Goal: Transaction & Acquisition: Book appointment/travel/reservation

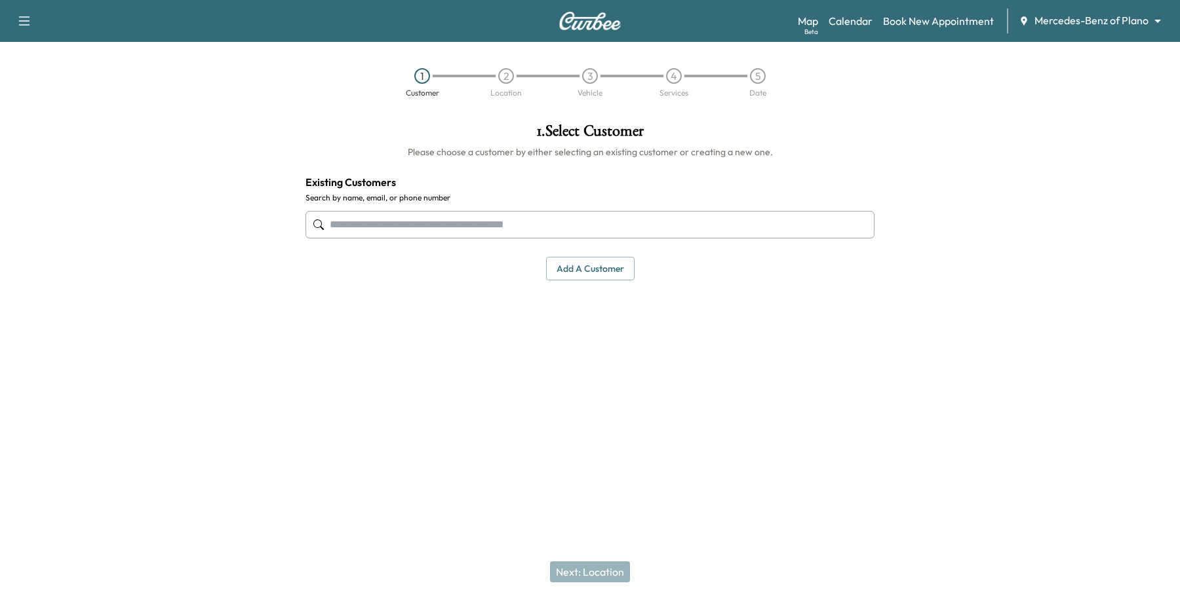
click at [1047, 28] on body "Support Log Out Map Beta Calendar Book New Appointment Mercedes-Benz of Plano *…" at bounding box center [590, 299] width 1180 height 598
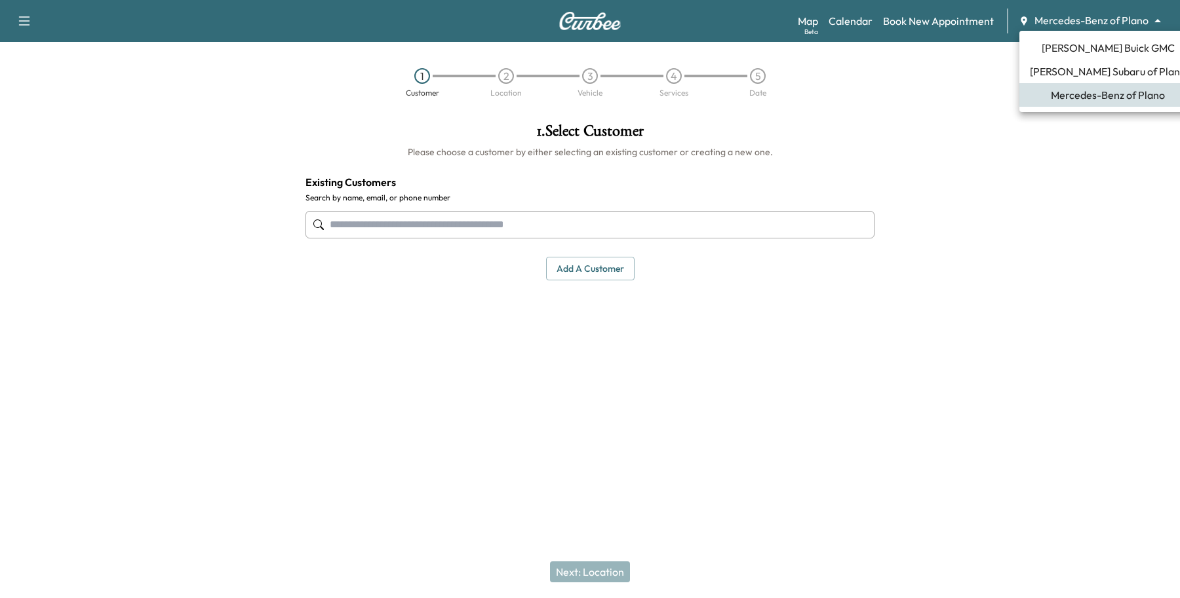
click at [1043, 49] on li "[PERSON_NAME] Buick GMC" at bounding box center [1107, 48] width 177 height 24
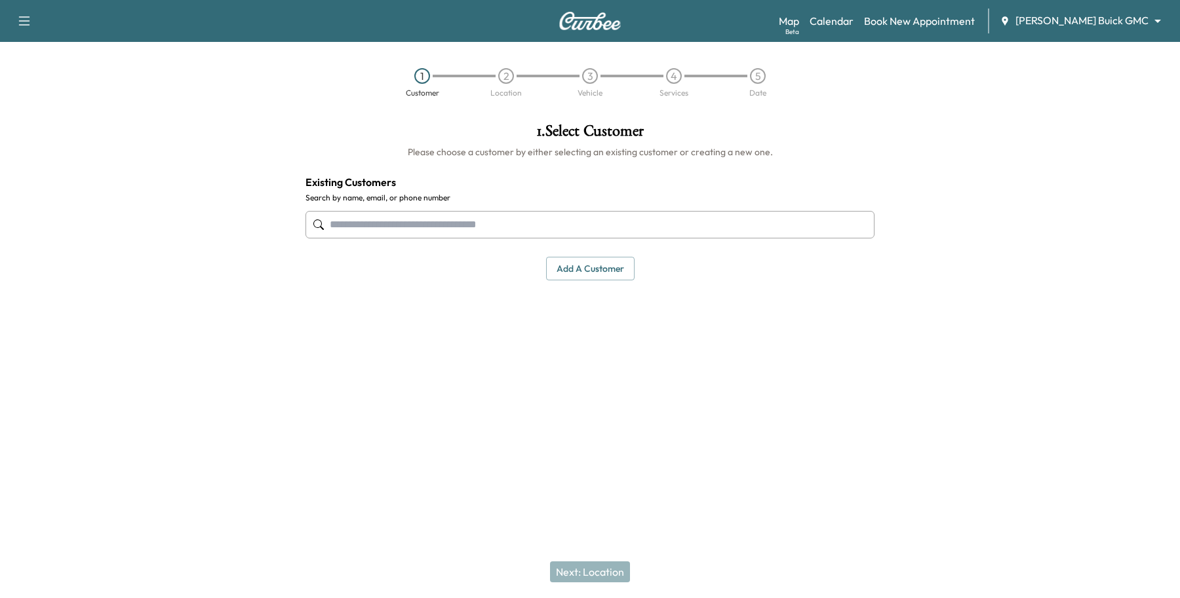
drag, startPoint x: 440, startPoint y: 210, endPoint x: 425, endPoint y: 224, distance: 21.3
click at [436, 214] on div at bounding box center [589, 224] width 569 height 43
click at [425, 224] on input "text" at bounding box center [589, 225] width 569 height 28
type input "**********"
click at [341, 329] on div "1 . Select Customer Please choose a customer by either selecting an existing cu…" at bounding box center [590, 262] width 590 height 299
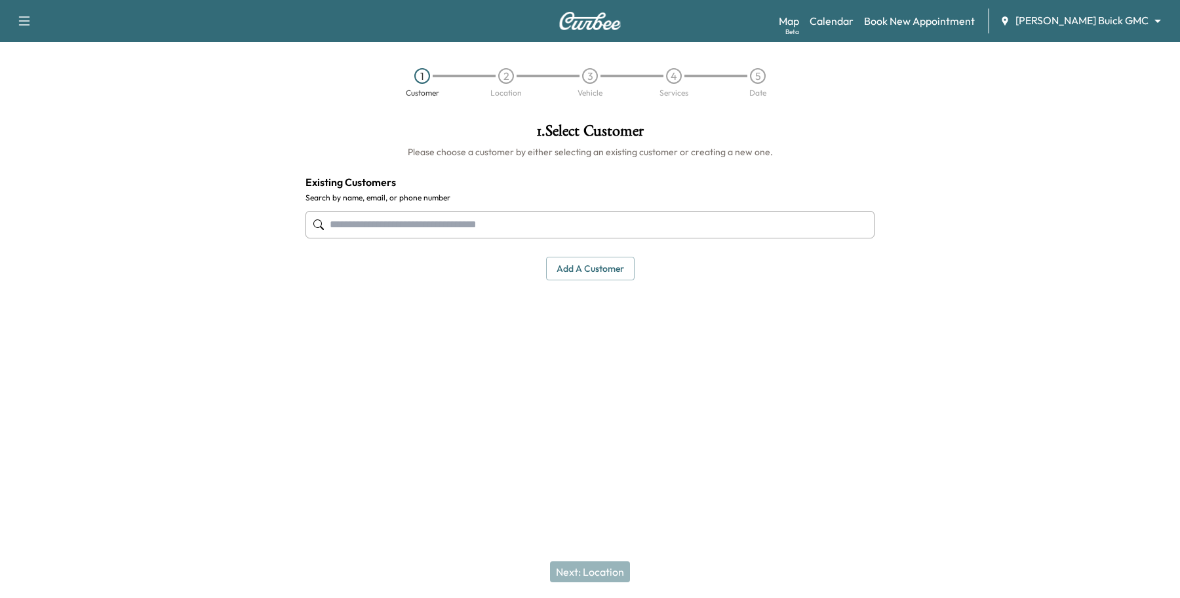
click at [603, 263] on button "Add a customer" at bounding box center [590, 269] width 88 height 24
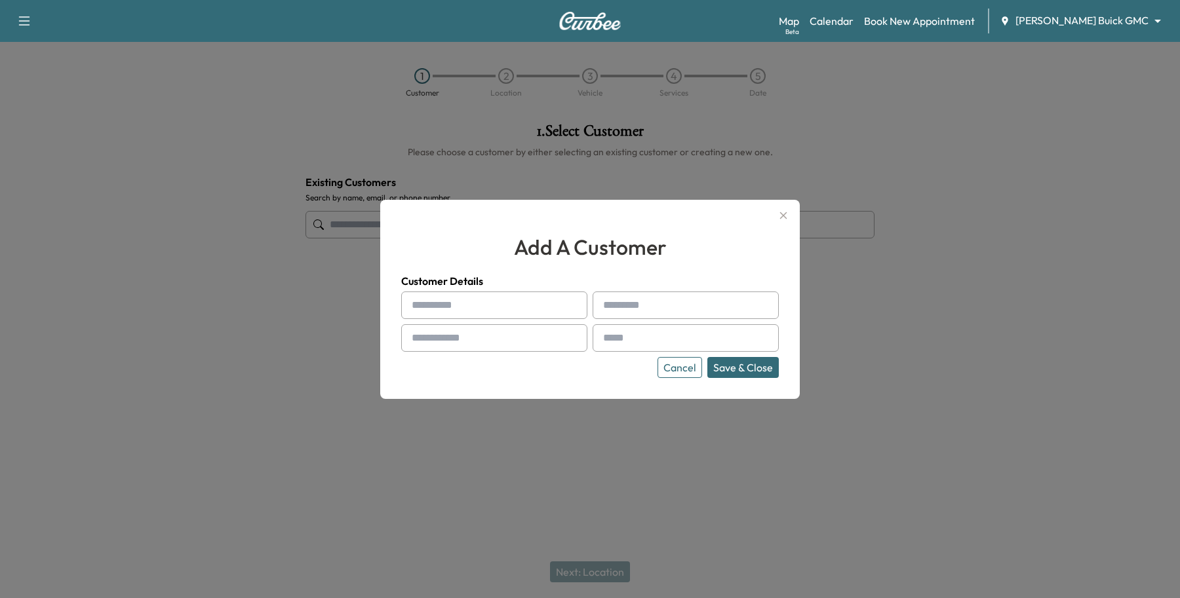
drag, startPoint x: 453, startPoint y: 318, endPoint x: 454, endPoint y: 309, distance: 8.6
click at [453, 318] on input "text" at bounding box center [494, 306] width 186 height 28
type input "*"
type input "*******"
type input "*********"
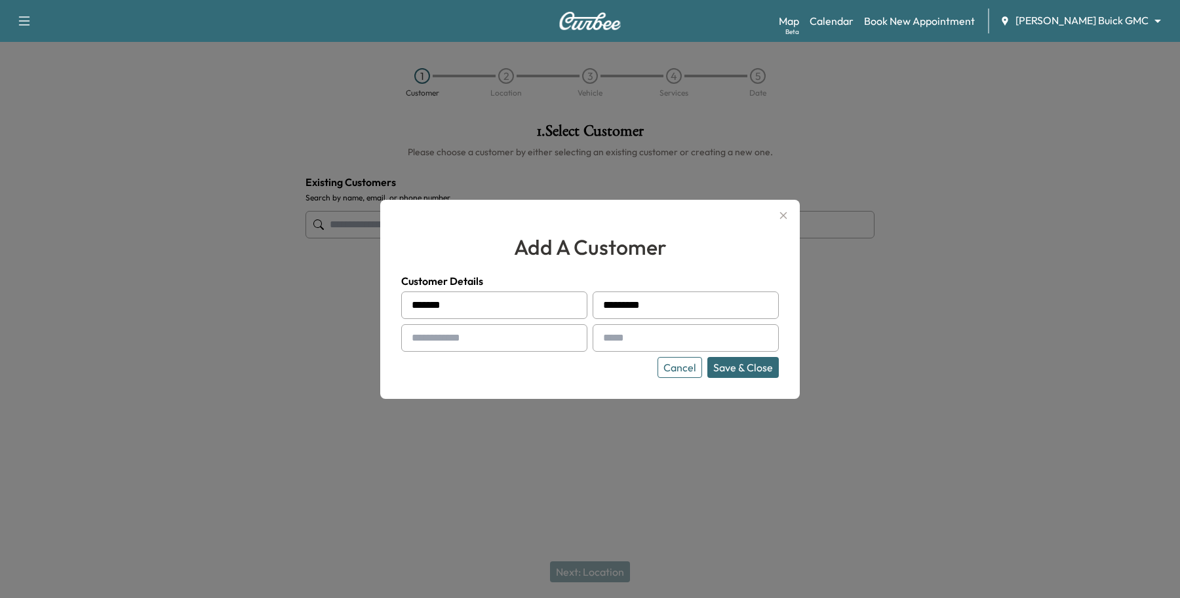
click at [443, 334] on input "text" at bounding box center [494, 338] width 186 height 28
type input "**********"
click at [771, 368] on button "Save & Close" at bounding box center [742, 367] width 71 height 21
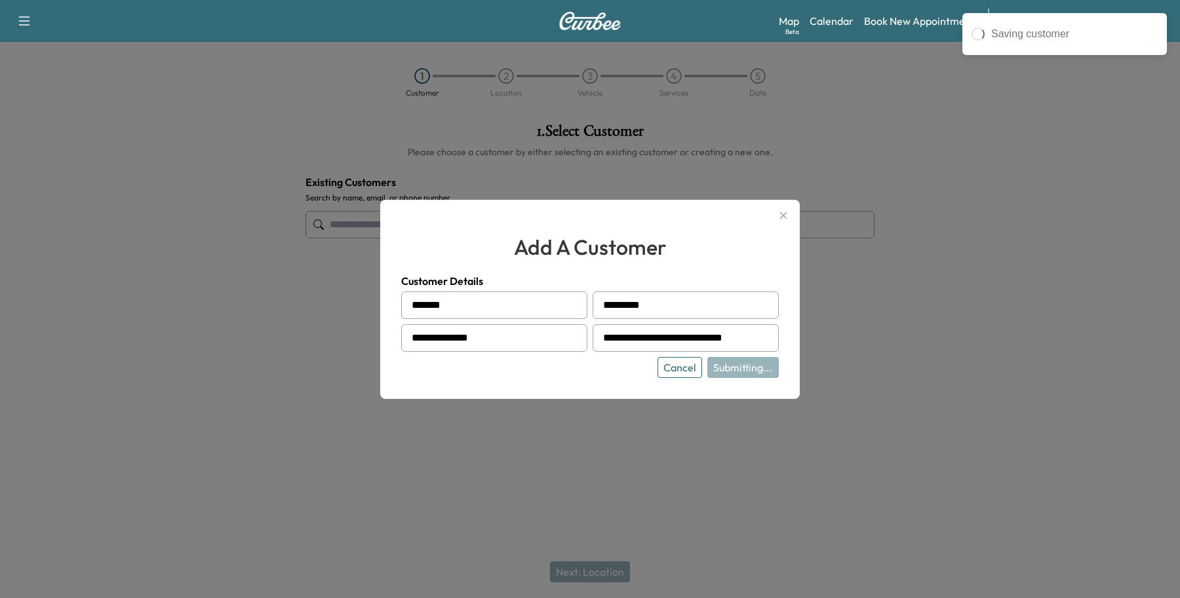
type input "**********"
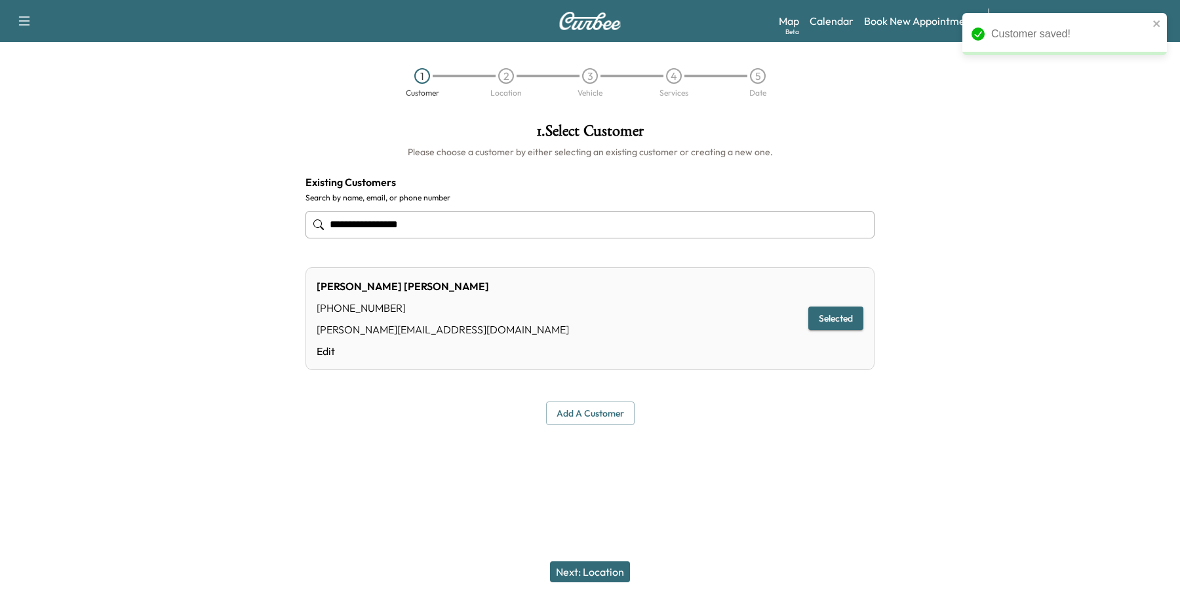
click at [611, 571] on button "Next: Location" at bounding box center [590, 572] width 80 height 21
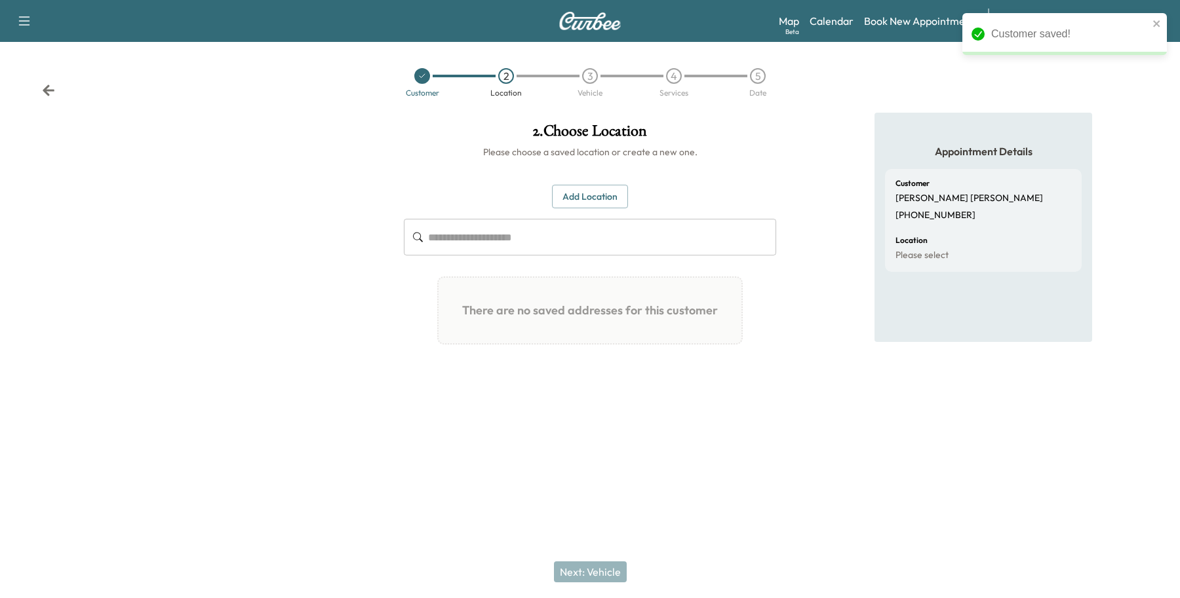
click at [594, 205] on button "Add Location" at bounding box center [590, 197] width 76 height 24
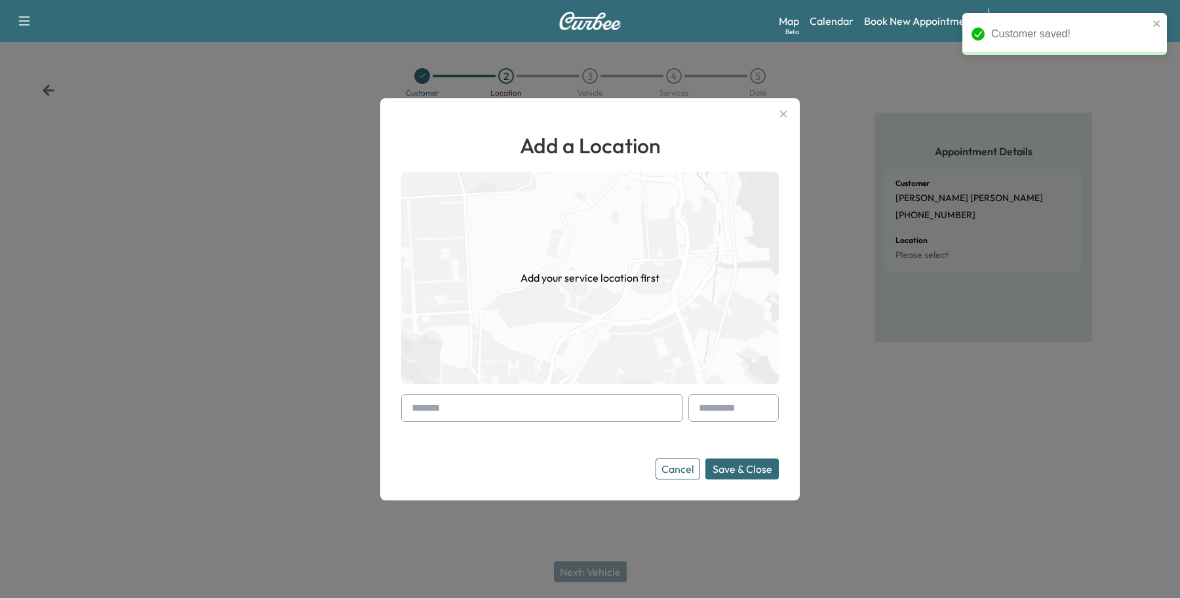
click at [478, 410] on input "text" at bounding box center [542, 408] width 282 height 28
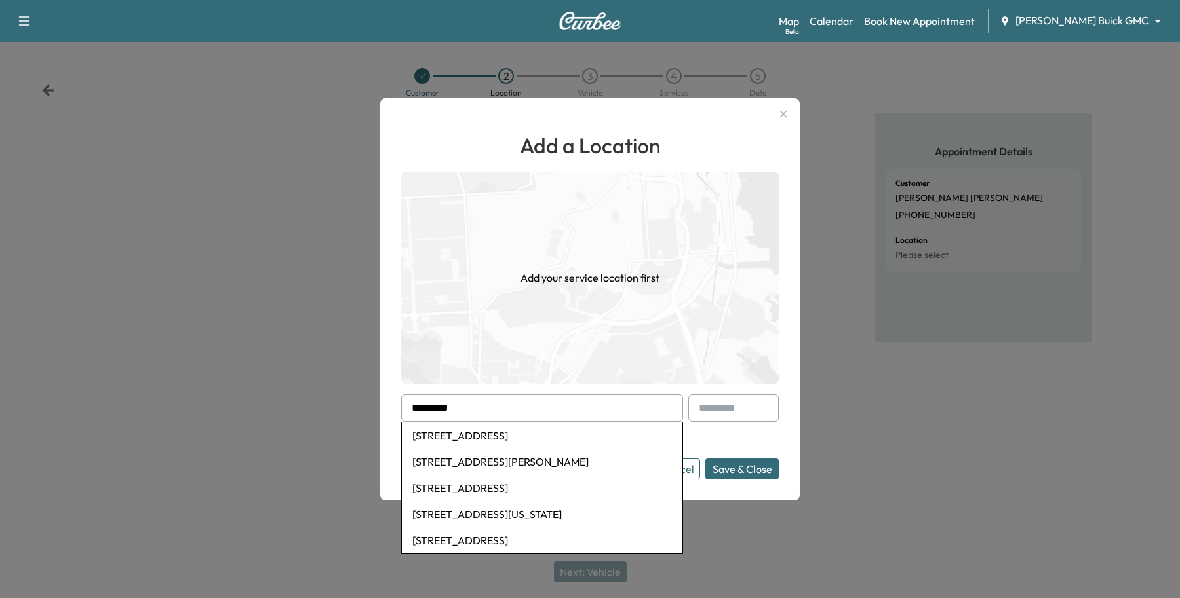
click at [474, 436] on li "[STREET_ADDRESS]" at bounding box center [542, 436] width 280 height 26
type input "**********"
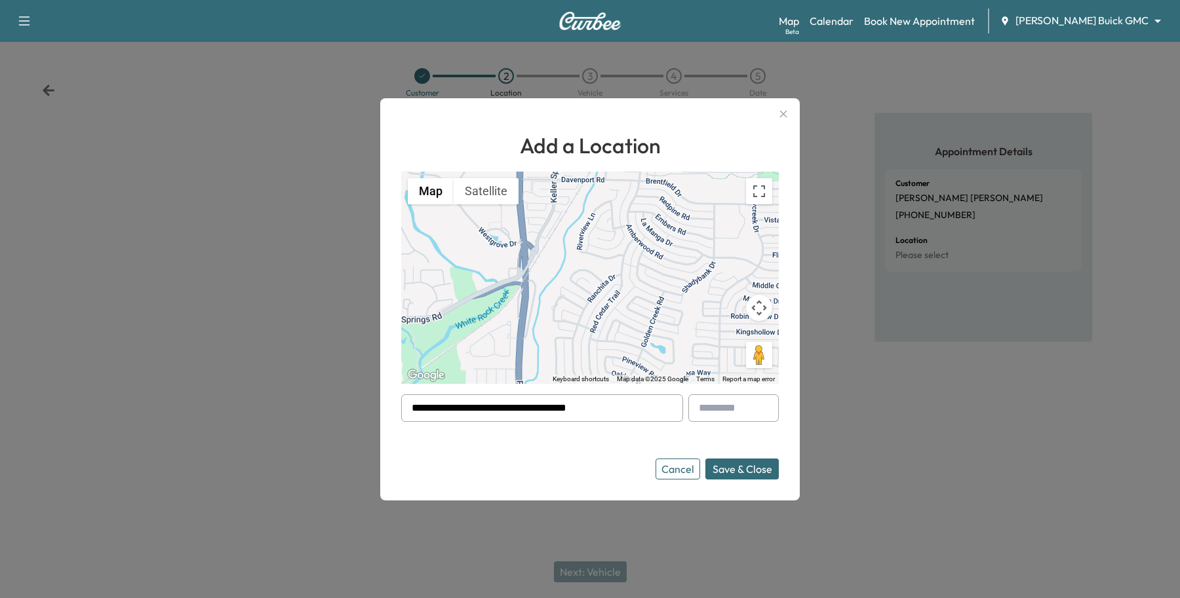
click at [752, 472] on button "Save & Close" at bounding box center [741, 469] width 73 height 21
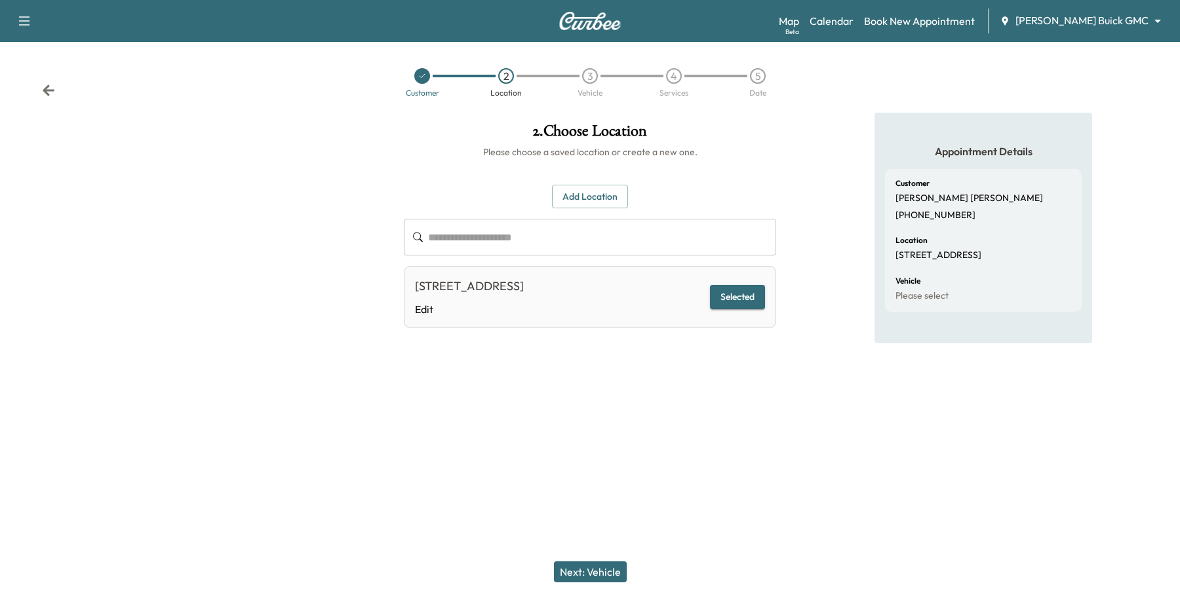
click at [609, 566] on button "Next: Vehicle" at bounding box center [590, 572] width 73 height 21
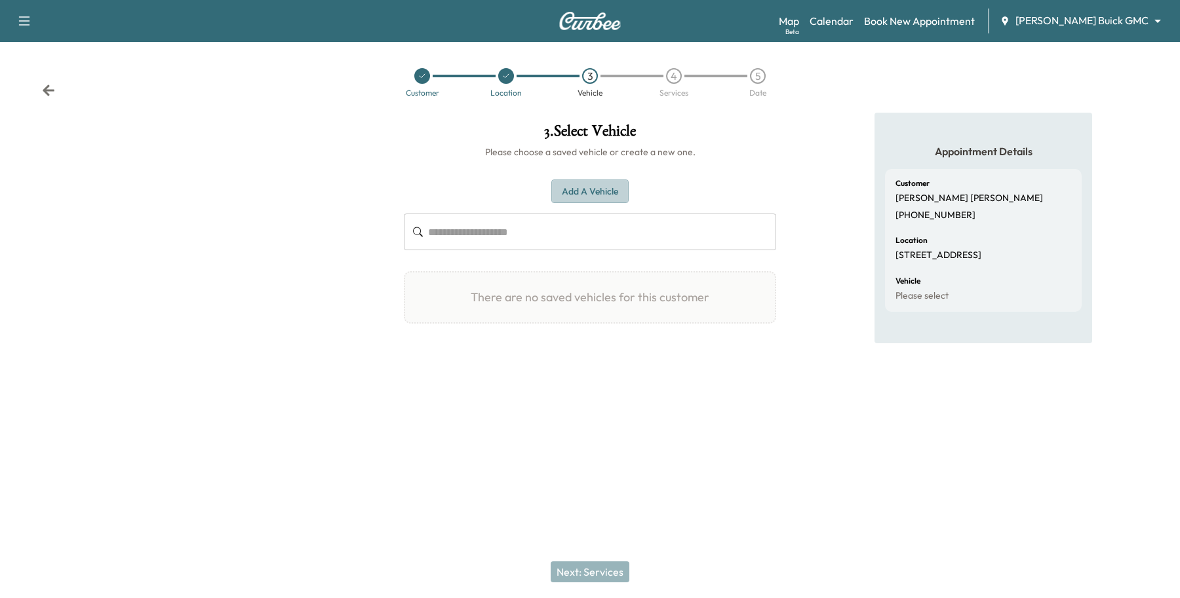
click at [598, 183] on button "Add a Vehicle" at bounding box center [589, 192] width 77 height 24
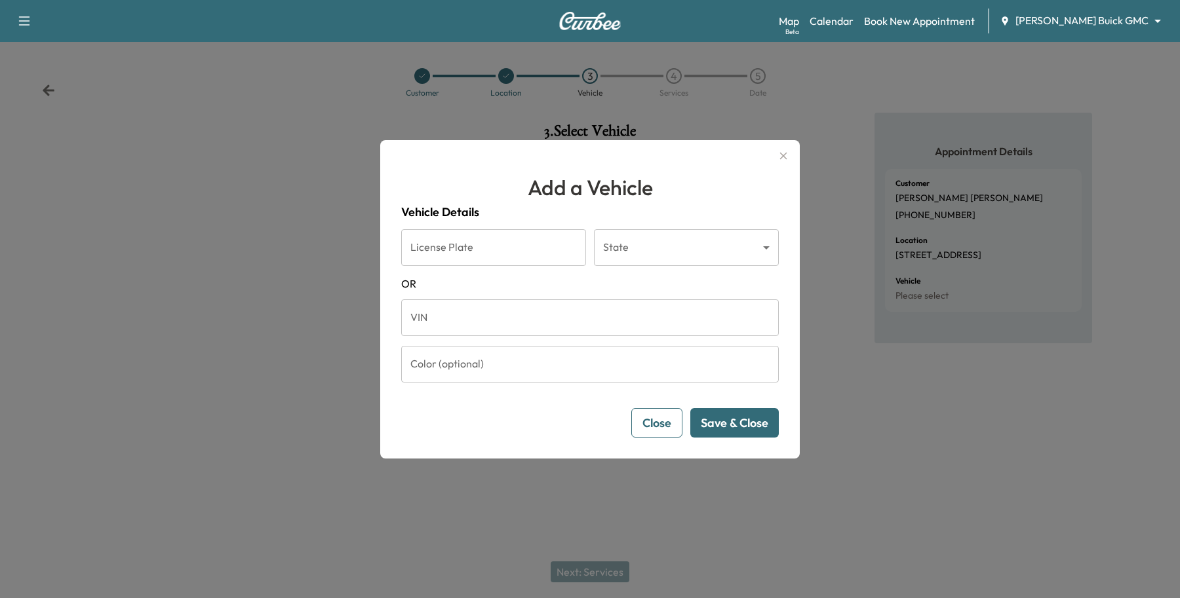
click at [529, 324] on input "VIN" at bounding box center [589, 317] width 377 height 37
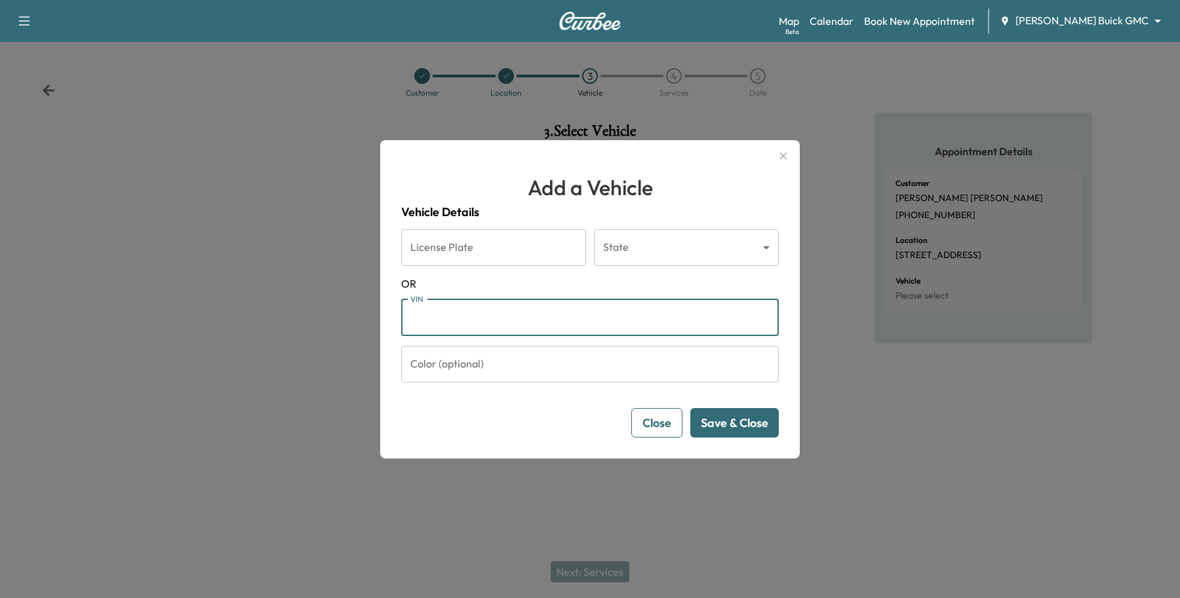
type input "*"
type input "**********"
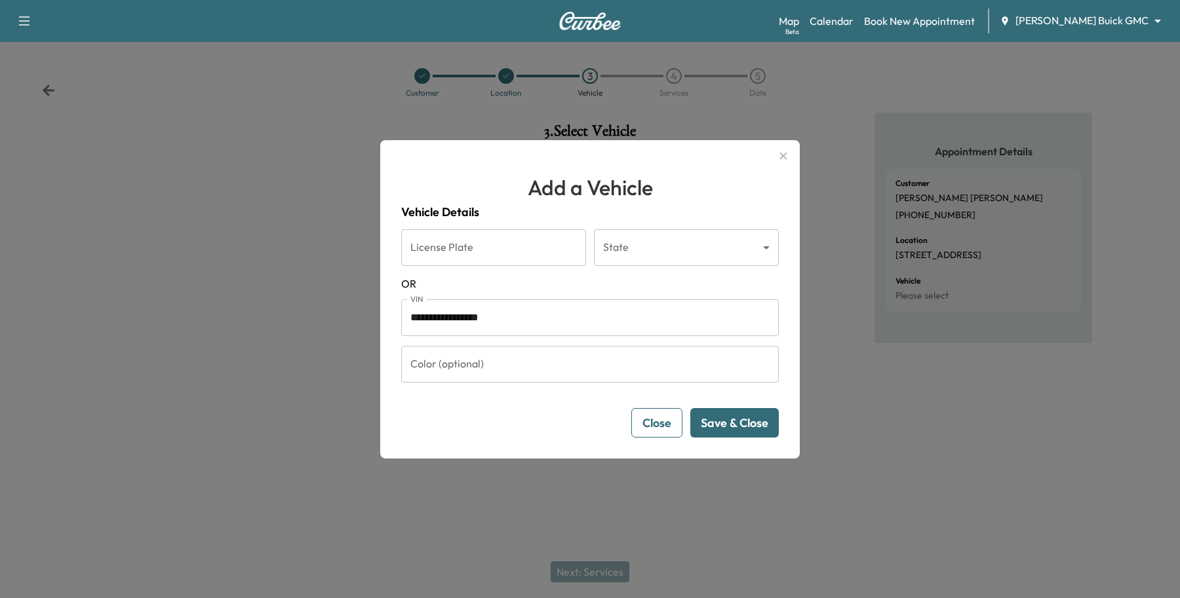
click at [728, 415] on button "Save & Close" at bounding box center [734, 422] width 88 height 29
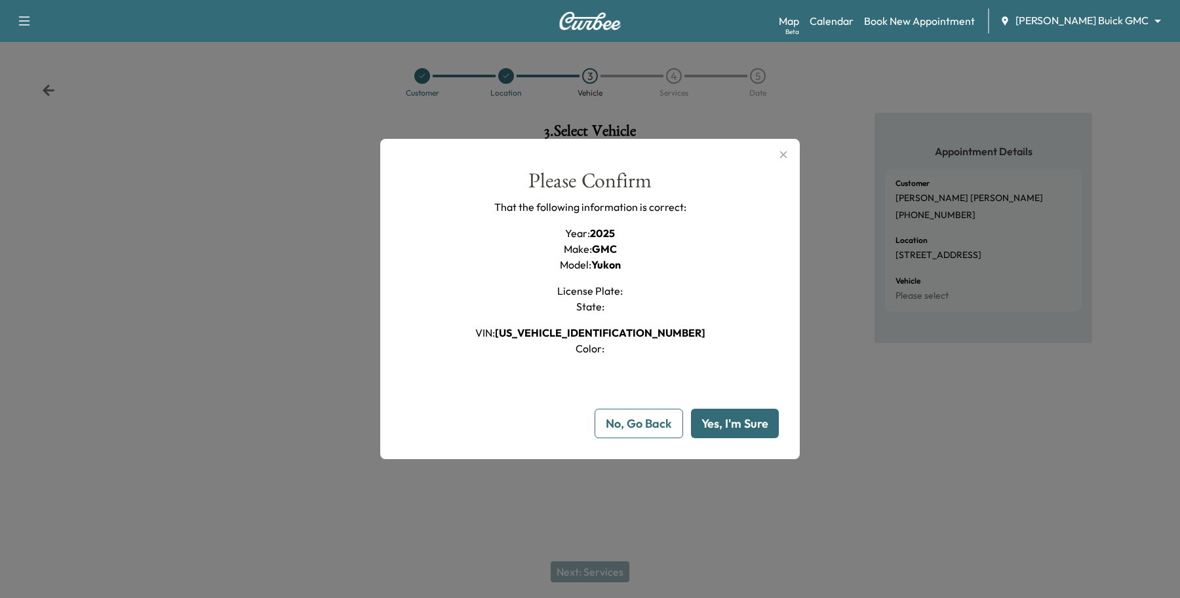
click at [749, 417] on button "Yes, I'm Sure" at bounding box center [735, 423] width 88 height 29
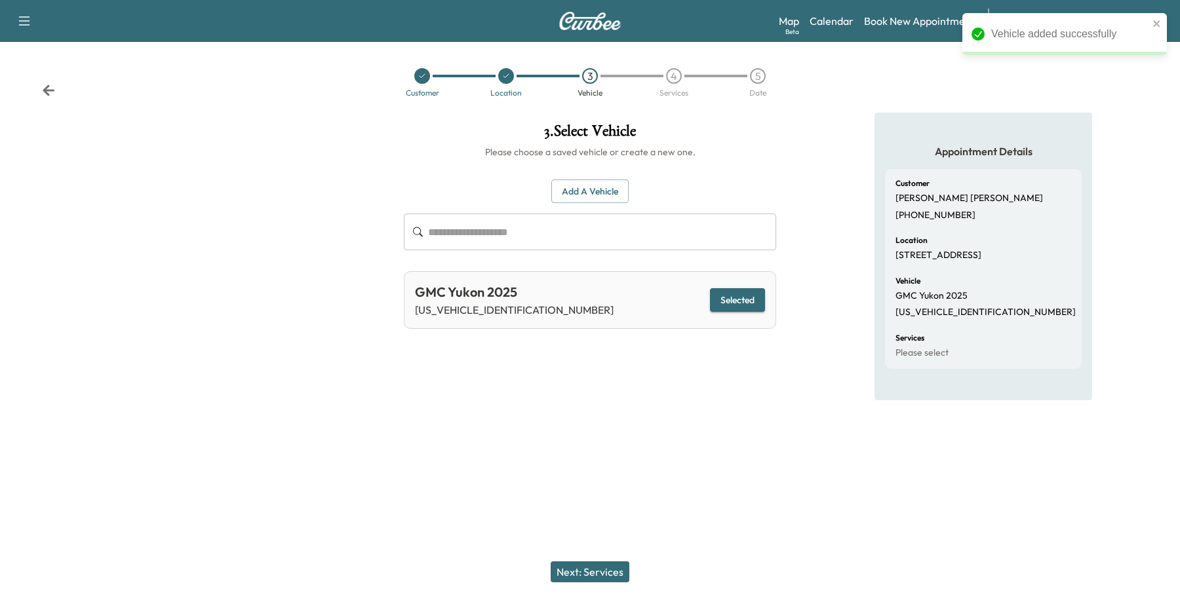
click at [600, 568] on button "Next: Services" at bounding box center [589, 572] width 79 height 21
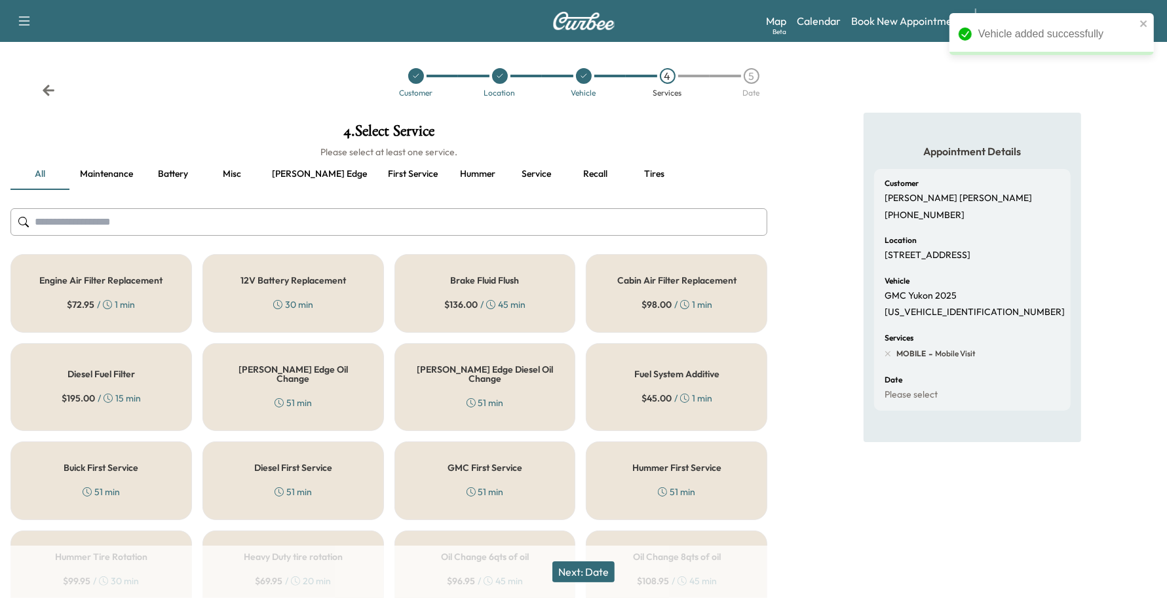
click at [453, 470] on div "GMC First Service 51 min" at bounding box center [485, 481] width 182 height 79
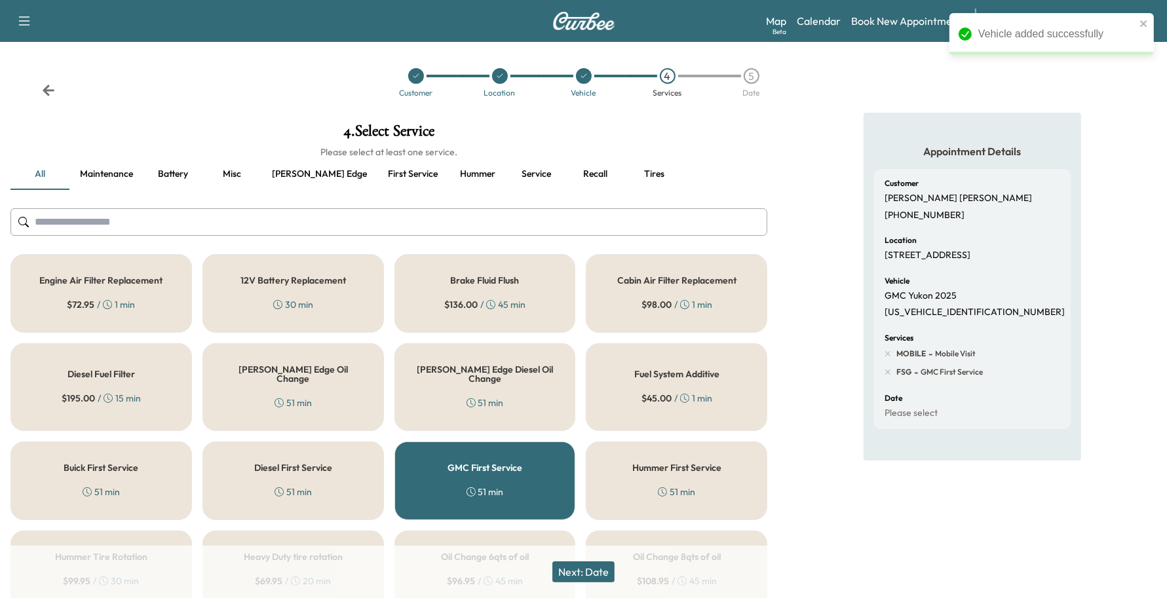
click at [614, 571] on button "Next: Date" at bounding box center [583, 572] width 62 height 21
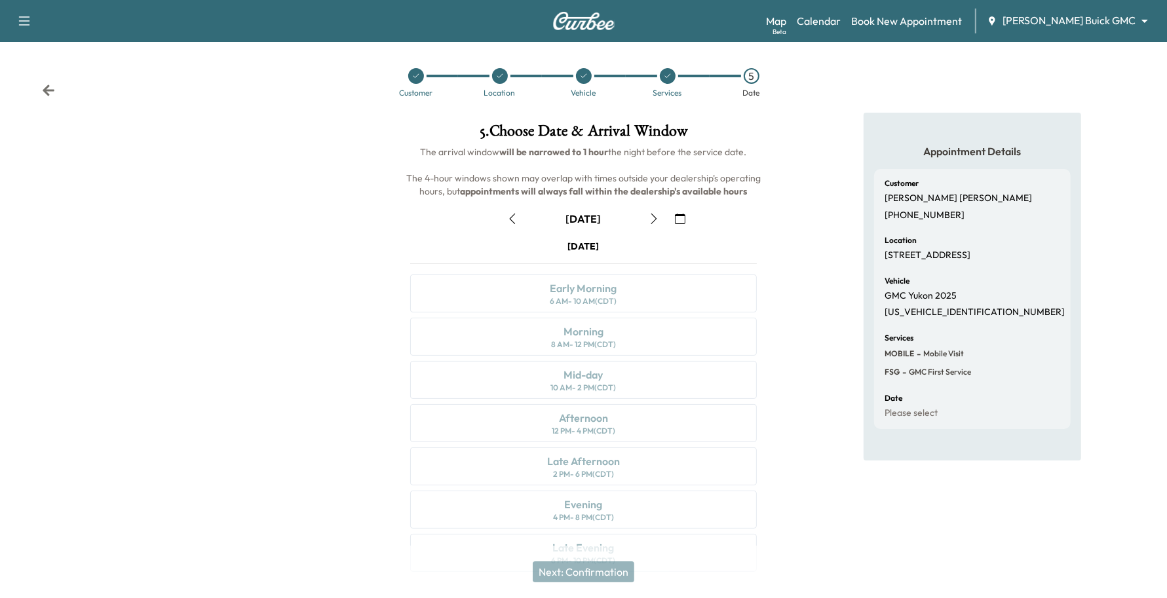
click at [673, 216] on button "button" at bounding box center [680, 218] width 22 height 21
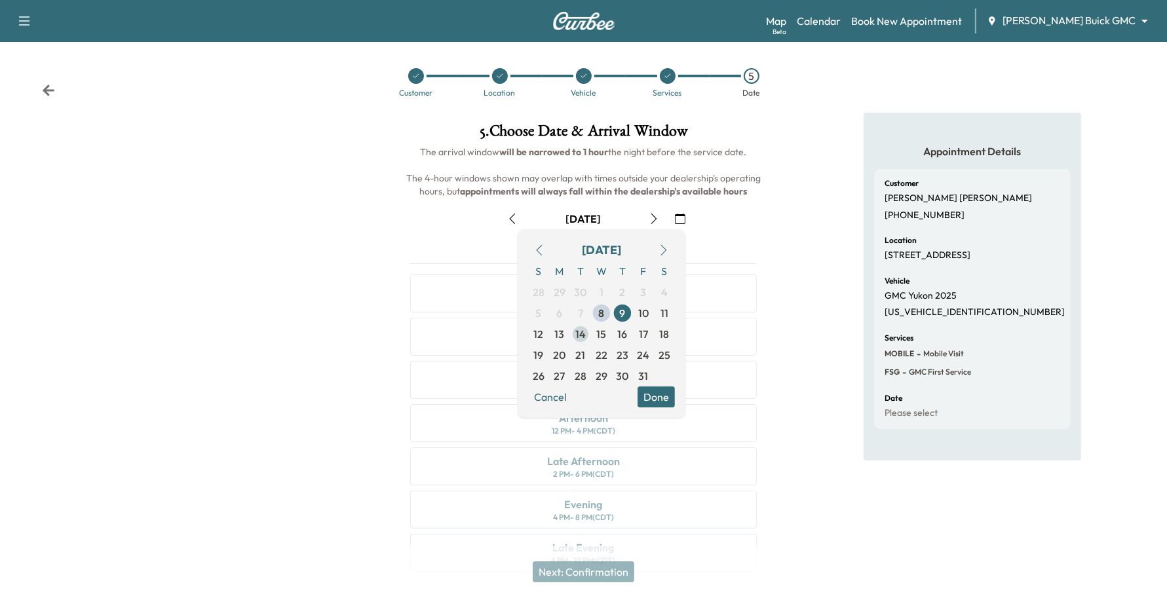
click at [575, 336] on span "14" at bounding box center [580, 334] width 10 height 16
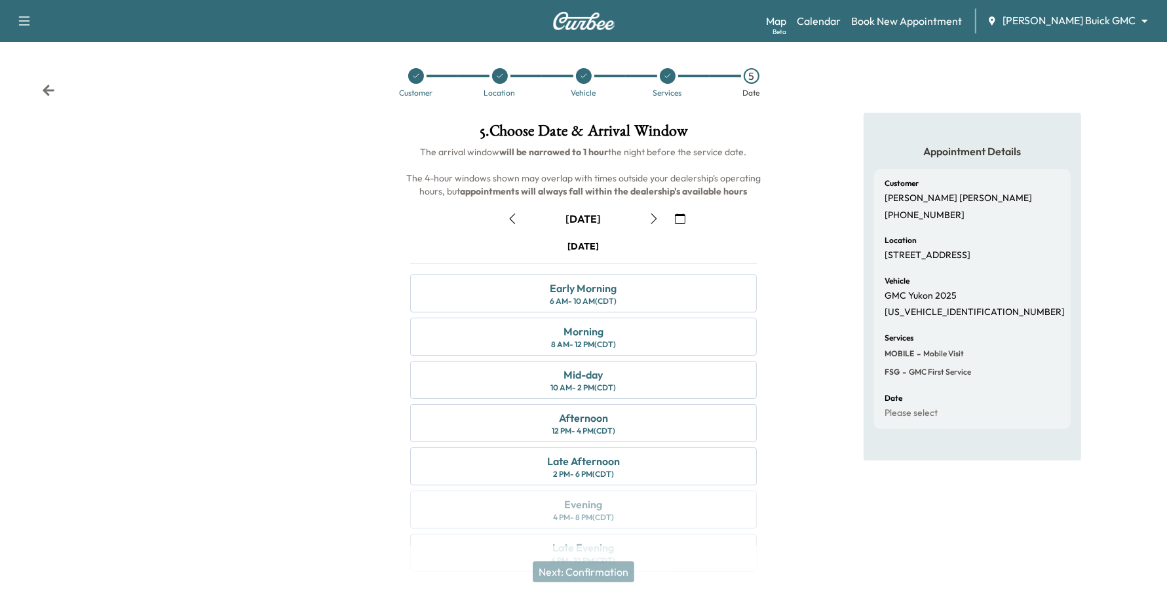
click at [515, 224] on button "button" at bounding box center [512, 218] width 22 height 21
click at [670, 214] on button "button" at bounding box center [680, 218] width 22 height 21
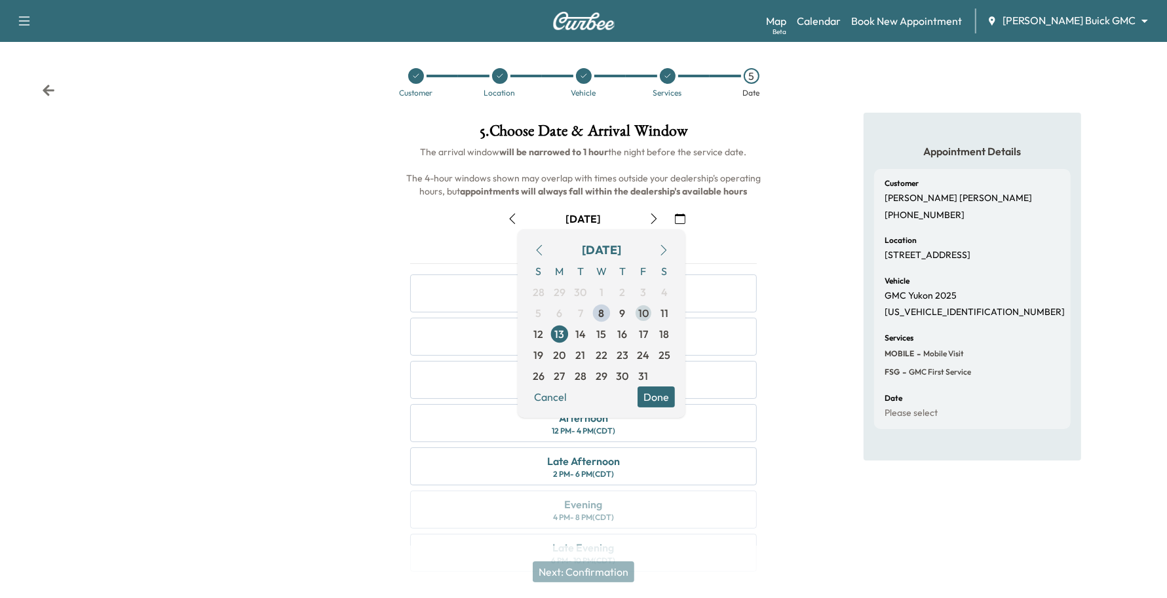
click at [640, 316] on span "10" at bounding box center [643, 313] width 10 height 16
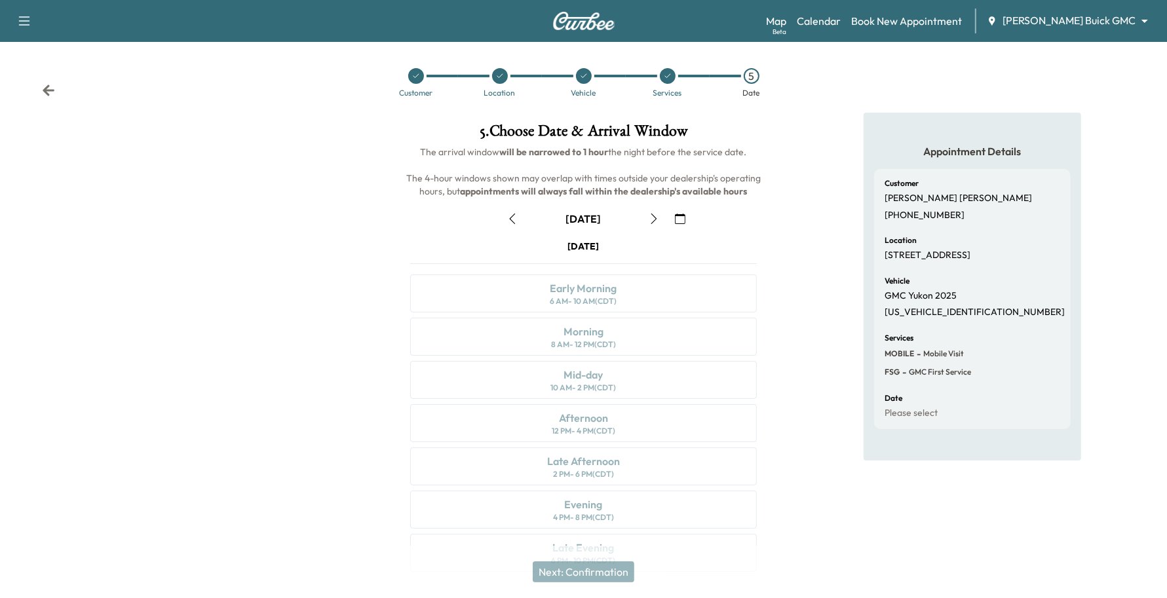
click at [673, 214] on button "button" at bounding box center [680, 218] width 22 height 21
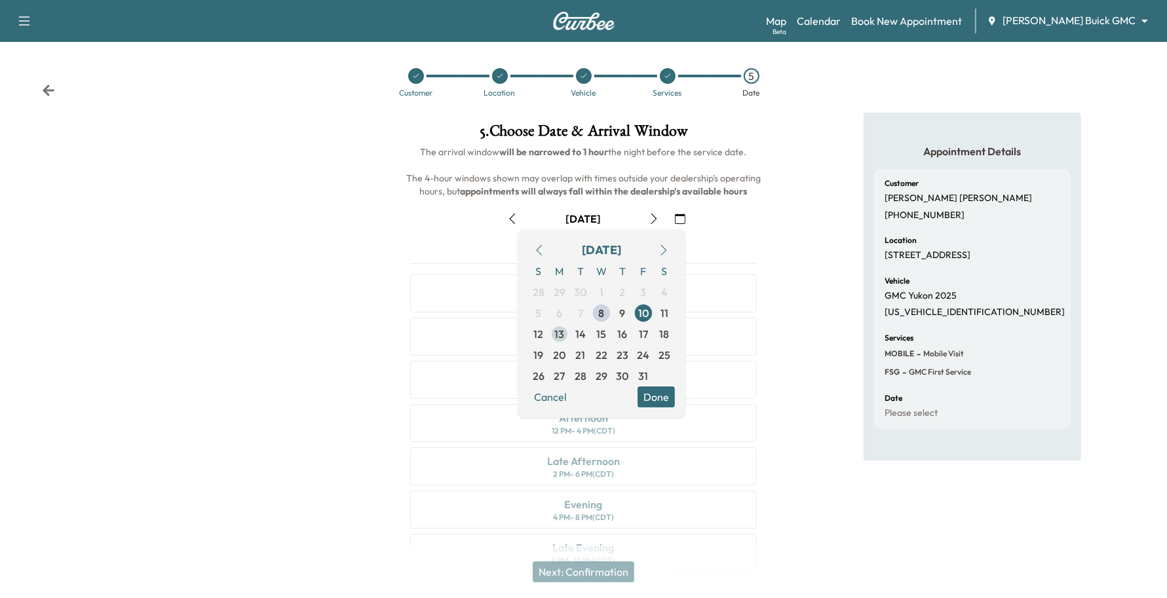
click at [562, 338] on span "13" at bounding box center [560, 334] width 10 height 16
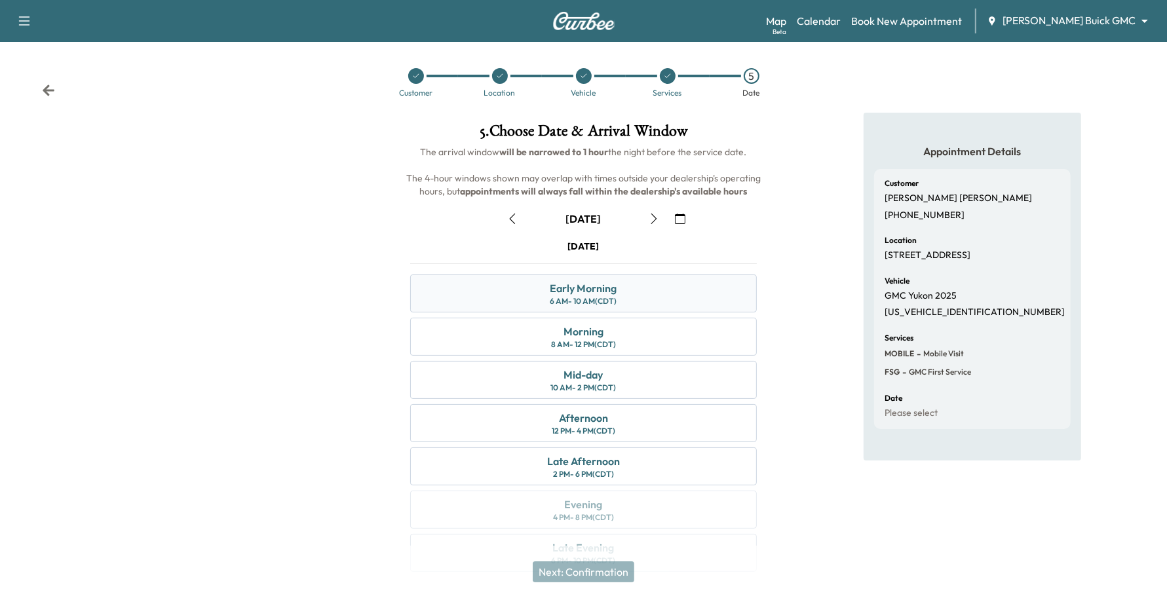
click at [631, 310] on div "Early Morning 6 AM - 10 AM (CDT)" at bounding box center [583, 294] width 347 height 38
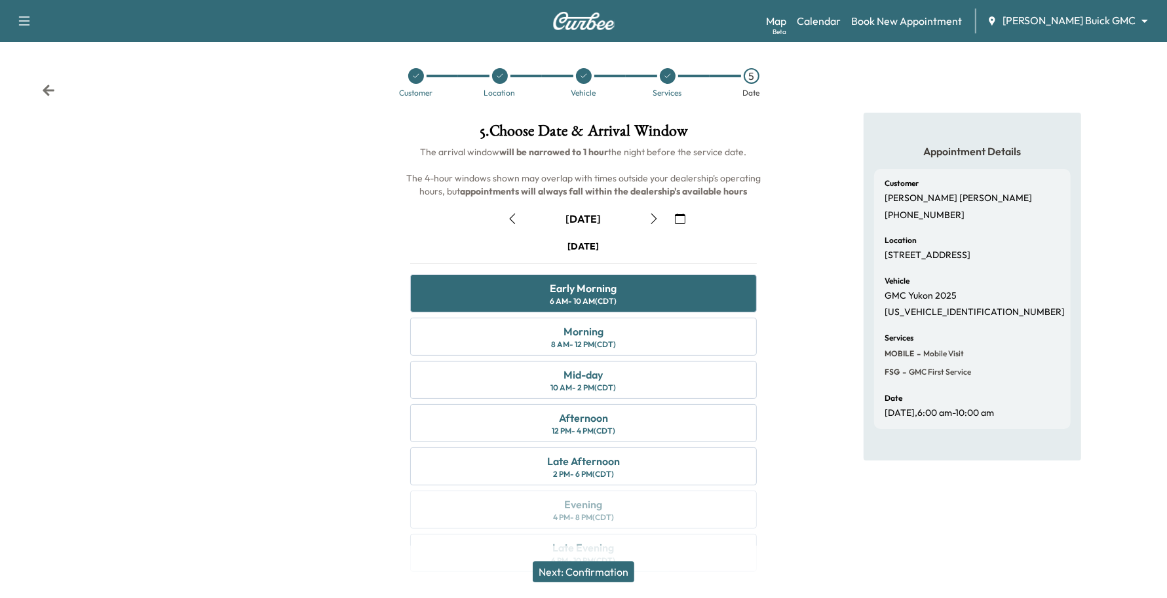
click at [575, 571] on button "Next: Confirmation" at bounding box center [584, 572] width 102 height 21
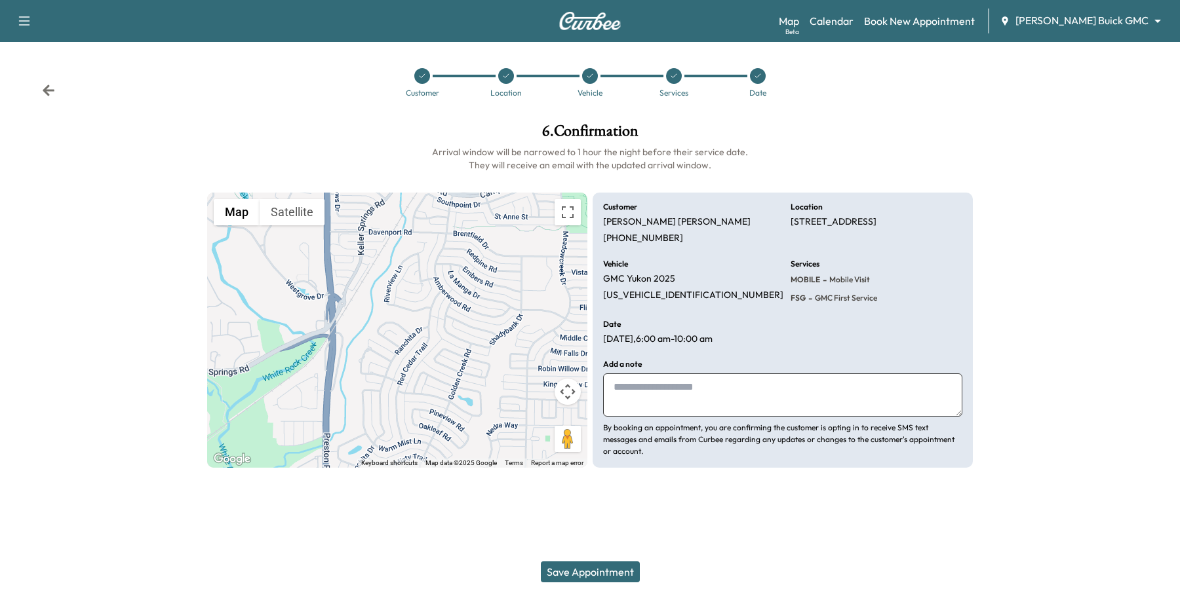
click at [575, 569] on button "Save Appointment" at bounding box center [590, 572] width 99 height 21
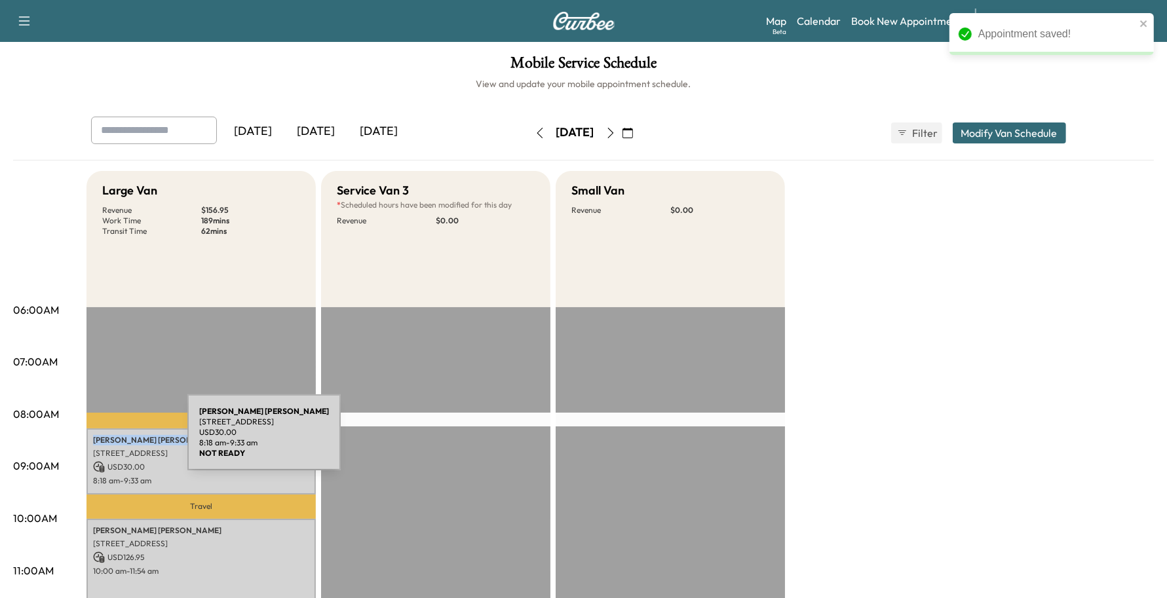
drag, startPoint x: 159, startPoint y: 434, endPoint x: 89, endPoint y: 440, distance: 69.7
click at [89, 440] on div "[PERSON_NAME] [STREET_ADDRESS] USD 30.00 8:18 am - 9:33 am" at bounding box center [200, 462] width 229 height 66
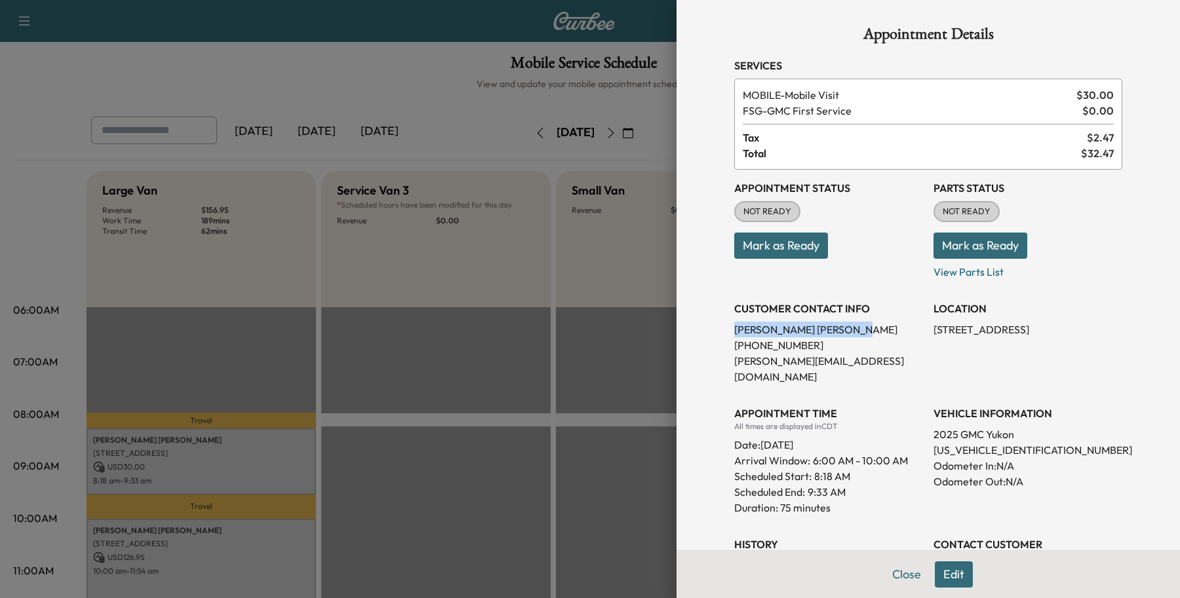
drag, startPoint x: 797, startPoint y: 330, endPoint x: 703, endPoint y: 335, distance: 94.5
click at [703, 335] on div "Appointment Details Services MOBILE - Mobile Visit $ 30.00 FSG - GMC First Serv…" at bounding box center [927, 299] width 503 height 598
copy p "[PERSON_NAME]"
drag, startPoint x: 807, startPoint y: 343, endPoint x: 712, endPoint y: 344, distance: 95.0
click at [718, 344] on div "Appointment Details Services MOBILE - Mobile Visit $ 30.00 FSG - GMC First Serv…" at bounding box center [927, 364] width 419 height 728
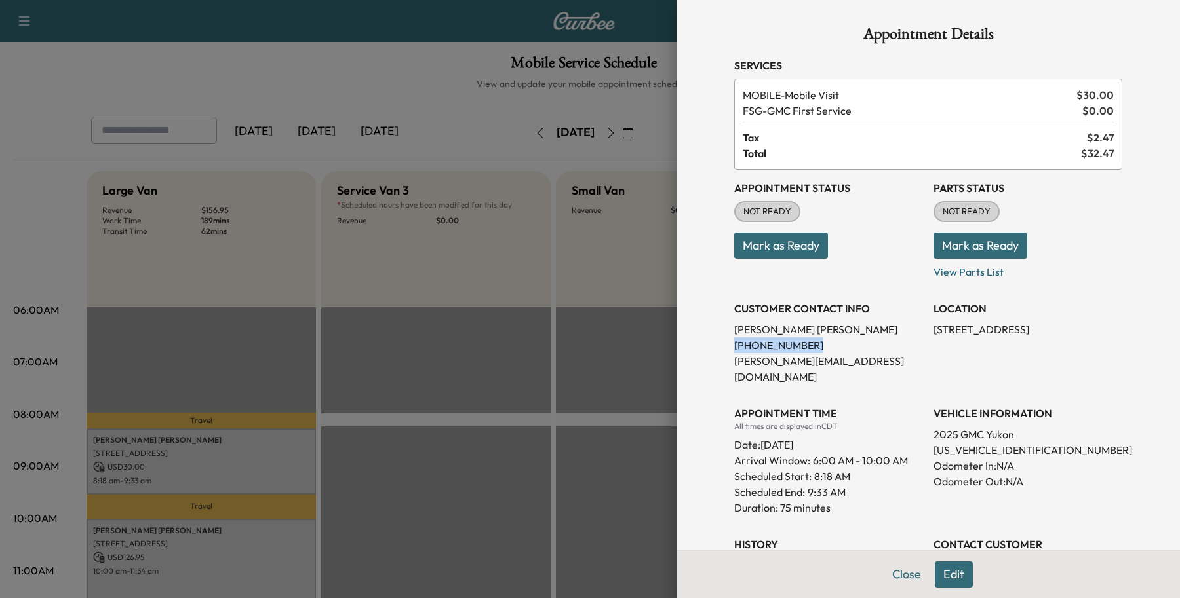
copy p "[PHONE_NUMBER]"
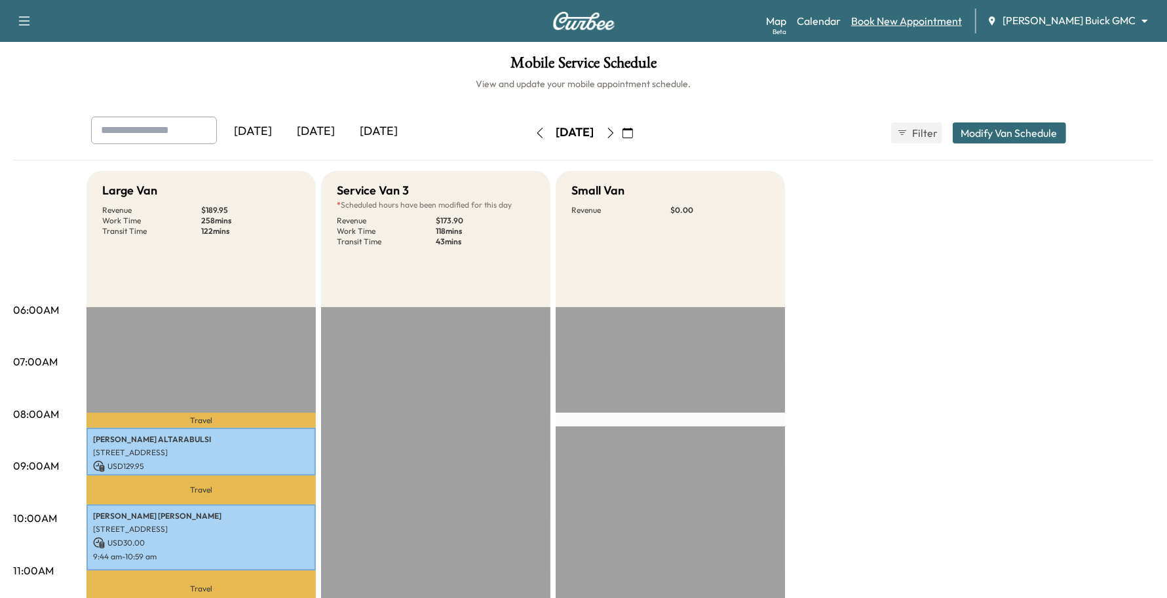
click at [943, 28] on link "Book New Appointment" at bounding box center [906, 21] width 111 height 16
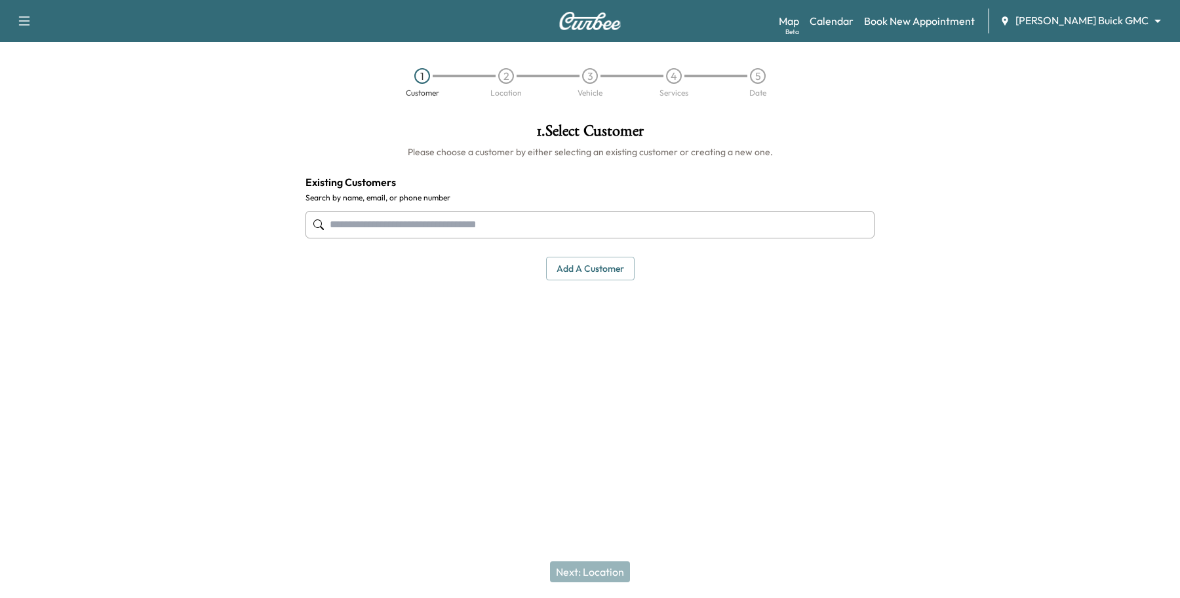
click at [516, 220] on input "text" at bounding box center [589, 225] width 569 height 28
click at [943, 28] on div "Ewing Buick GMC ******** ​" at bounding box center [1084, 21] width 170 height 16
click at [943, 28] on body "Support Log Out Map Beta Calendar Book New Appointment Ewing Buick GMC ********…" at bounding box center [590, 299] width 1180 height 598
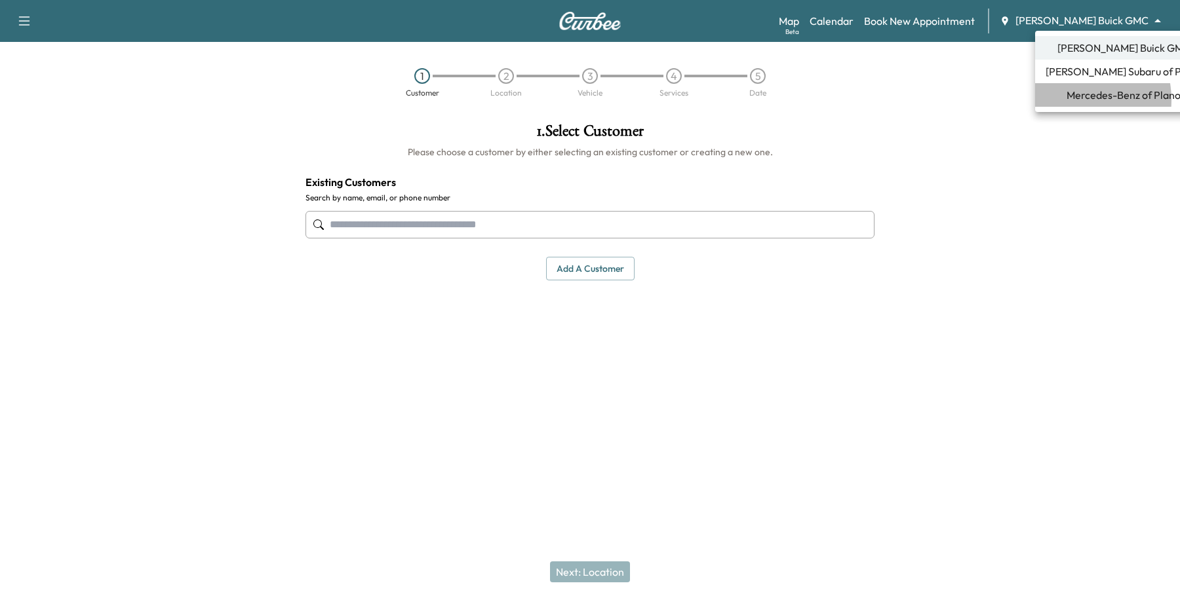
click at [943, 100] on span "Mercedes-Benz of Plano" at bounding box center [1123, 95] width 114 height 16
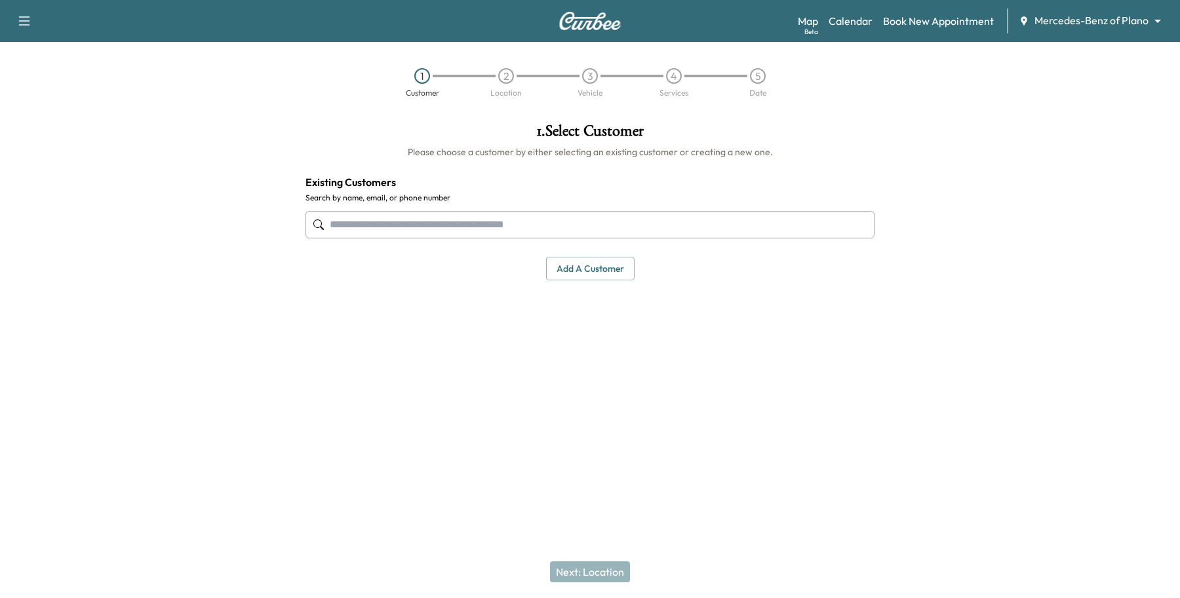
click at [495, 225] on input "text" at bounding box center [589, 225] width 569 height 28
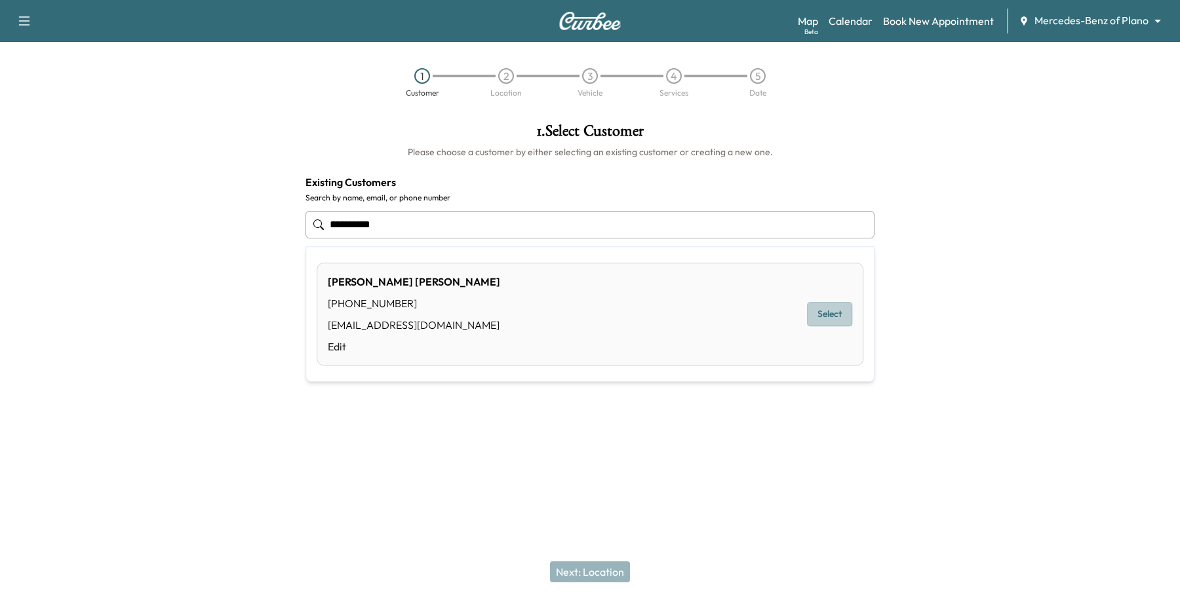
click at [828, 313] on button "Select" at bounding box center [829, 315] width 45 height 24
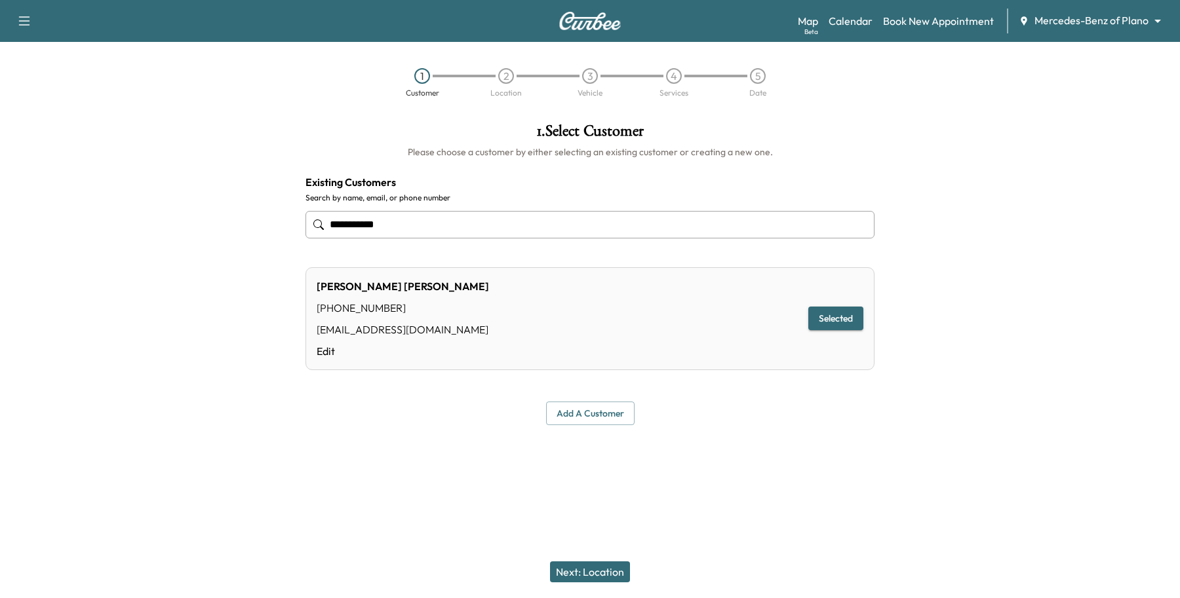
type input "**********"
click at [617, 478] on button "Next: Location" at bounding box center [590, 572] width 80 height 21
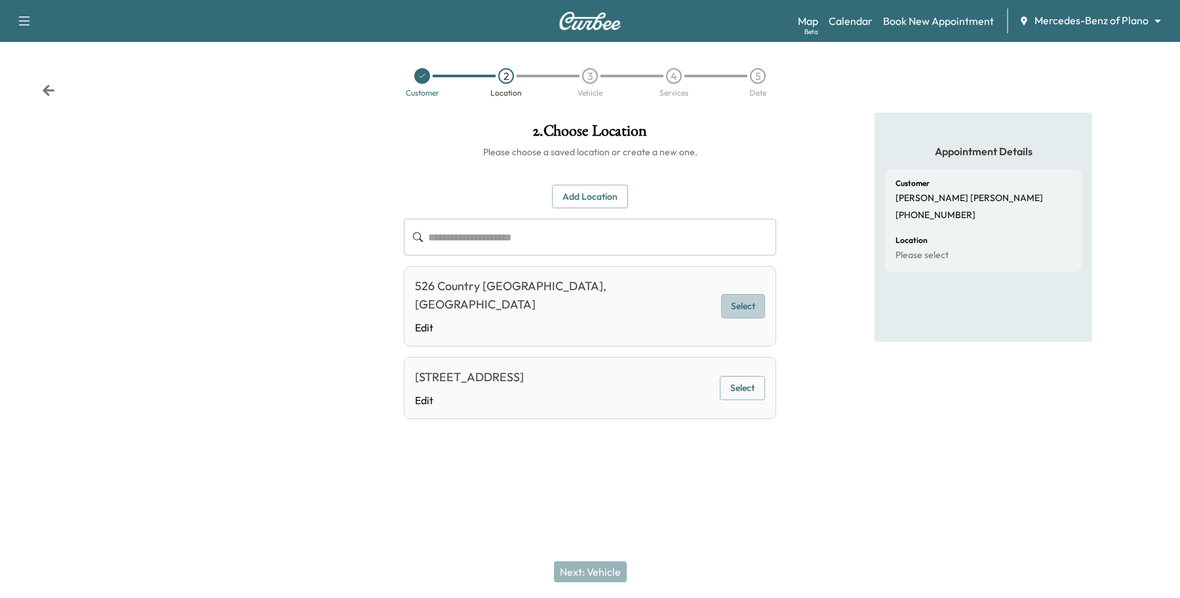
click at [731, 297] on button "Select" at bounding box center [743, 306] width 44 height 24
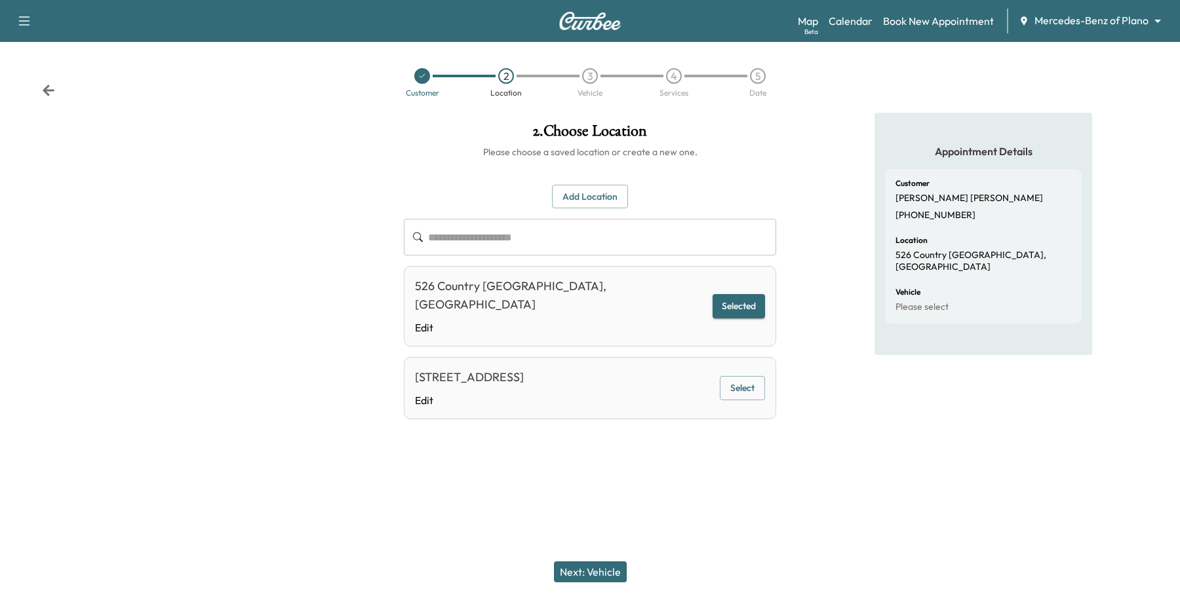
click at [587, 478] on button "Next: Vehicle" at bounding box center [590, 572] width 73 height 21
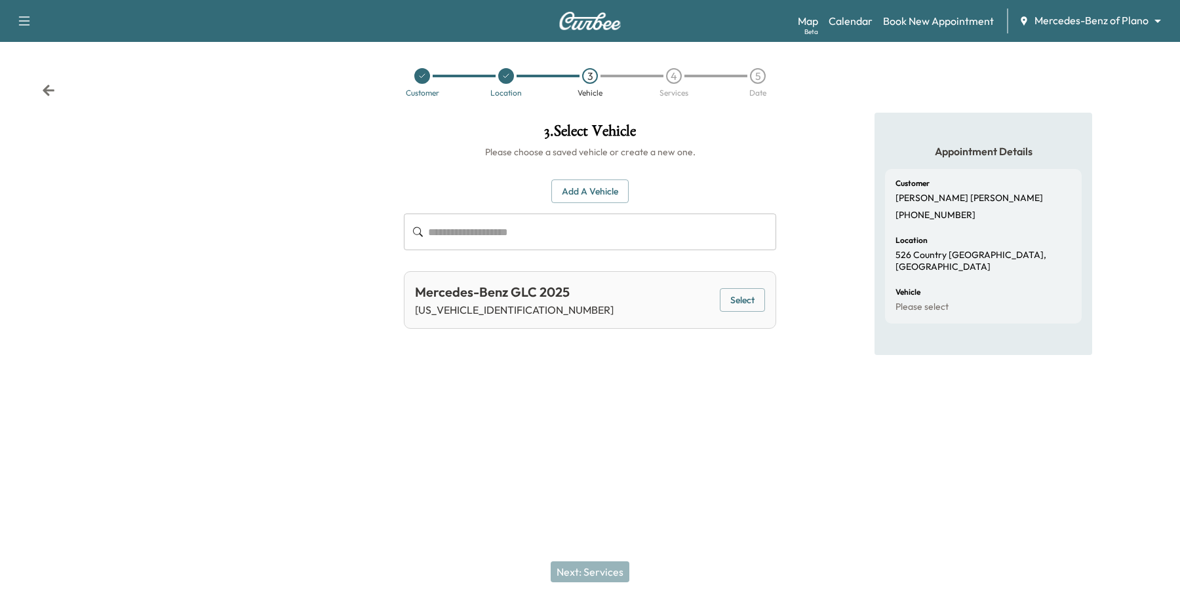
click at [744, 301] on button "Select" at bounding box center [742, 300] width 45 height 24
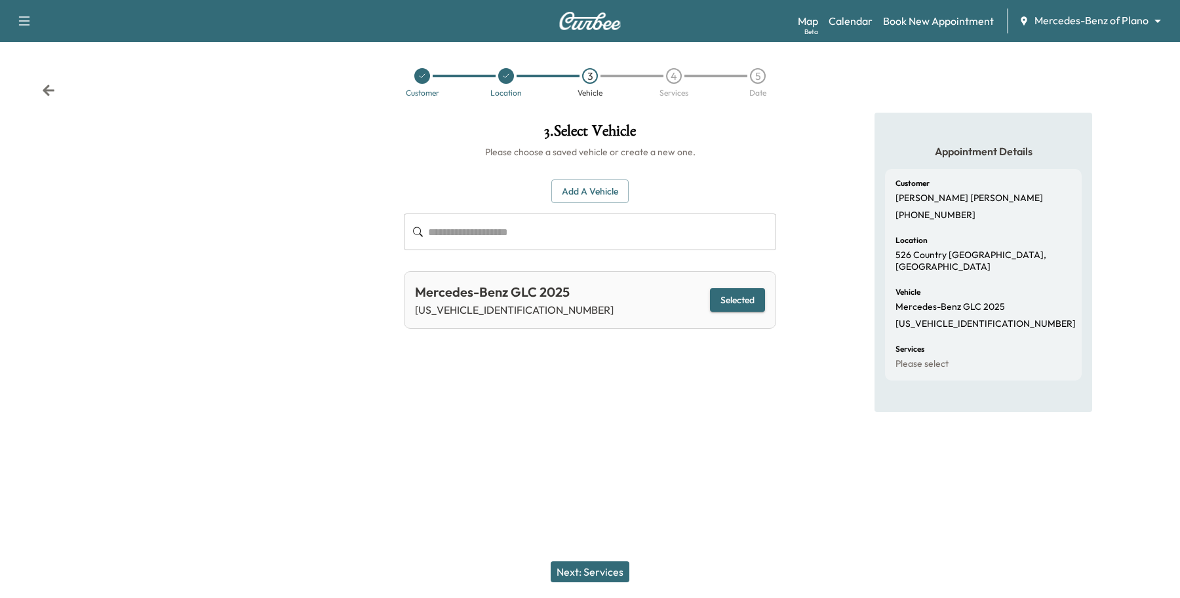
click at [604, 478] on button "Next: Services" at bounding box center [589, 572] width 79 height 21
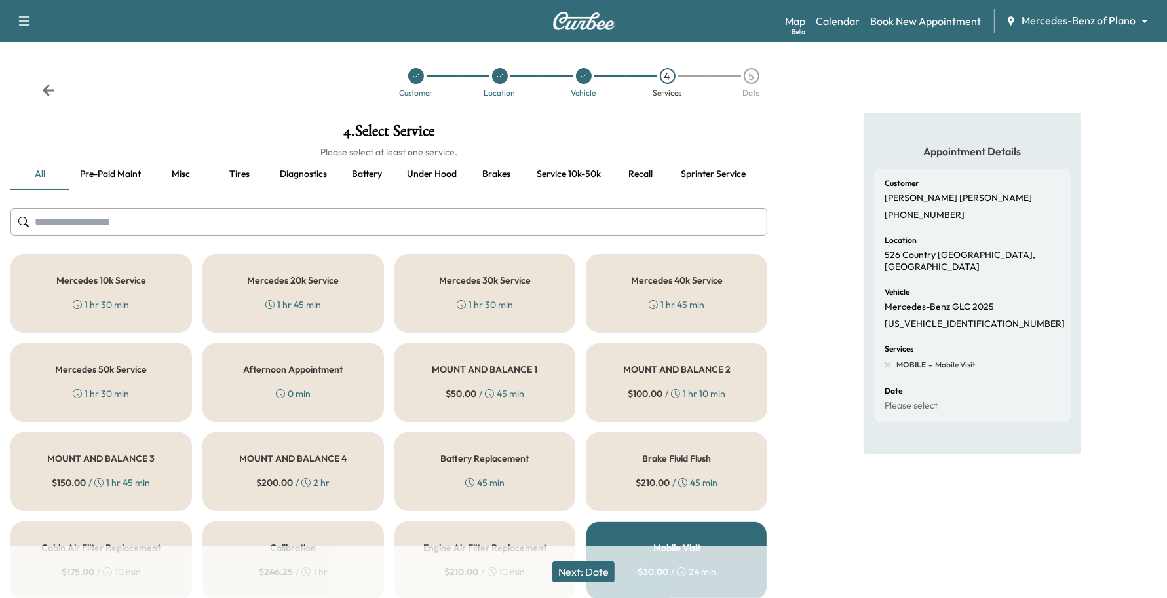
click at [93, 258] on div "Mercedes 10k Service 1 hr 30 min" at bounding box center [101, 293] width 182 height 79
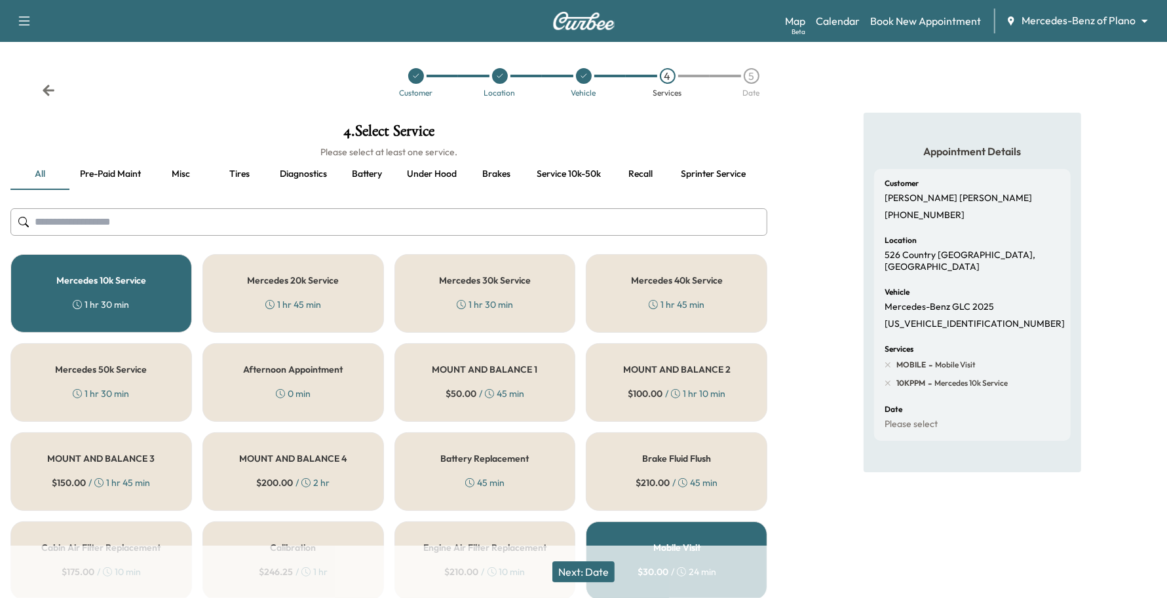
click at [597, 478] on button "Next: Date" at bounding box center [583, 572] width 62 height 21
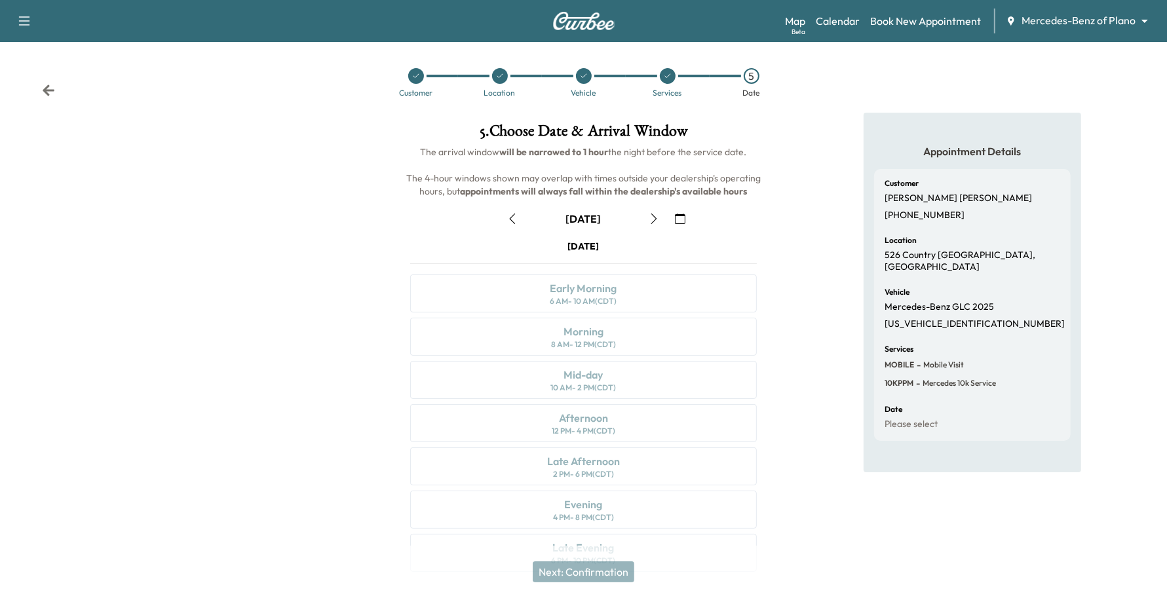
click at [687, 215] on button "button" at bounding box center [680, 218] width 22 height 21
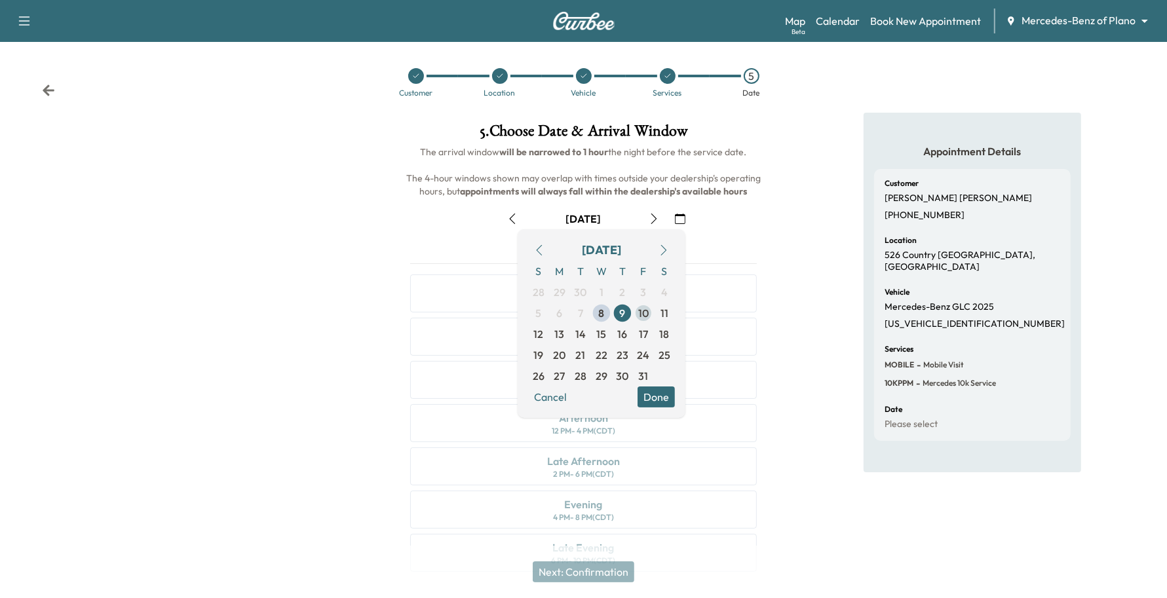
click at [643, 313] on span "10" at bounding box center [643, 313] width 10 height 16
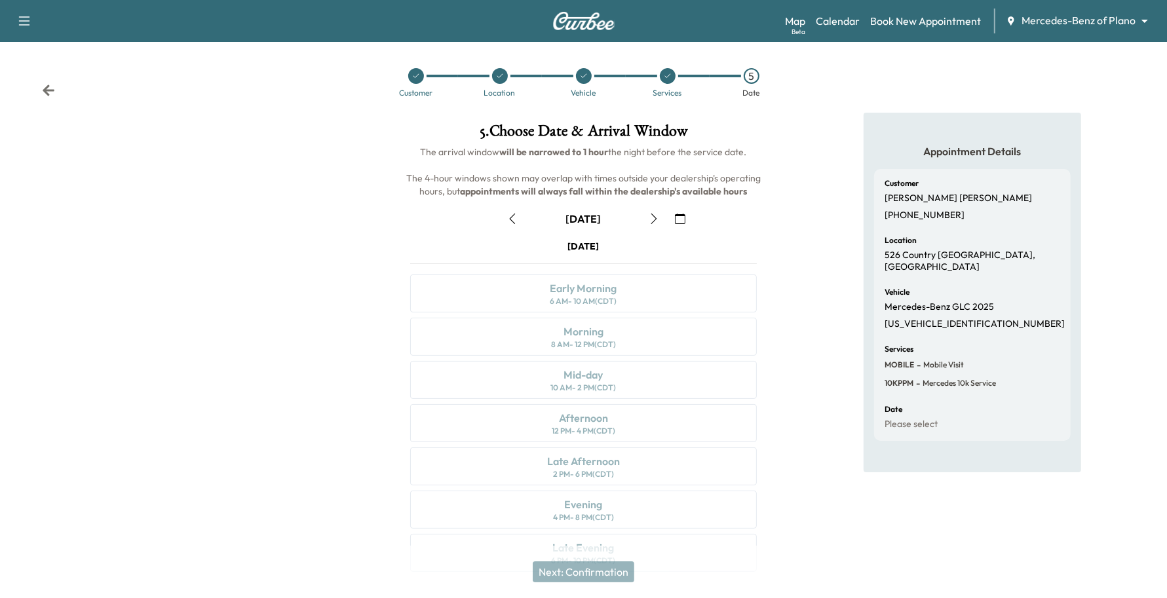
click at [676, 218] on button "button" at bounding box center [680, 218] width 22 height 21
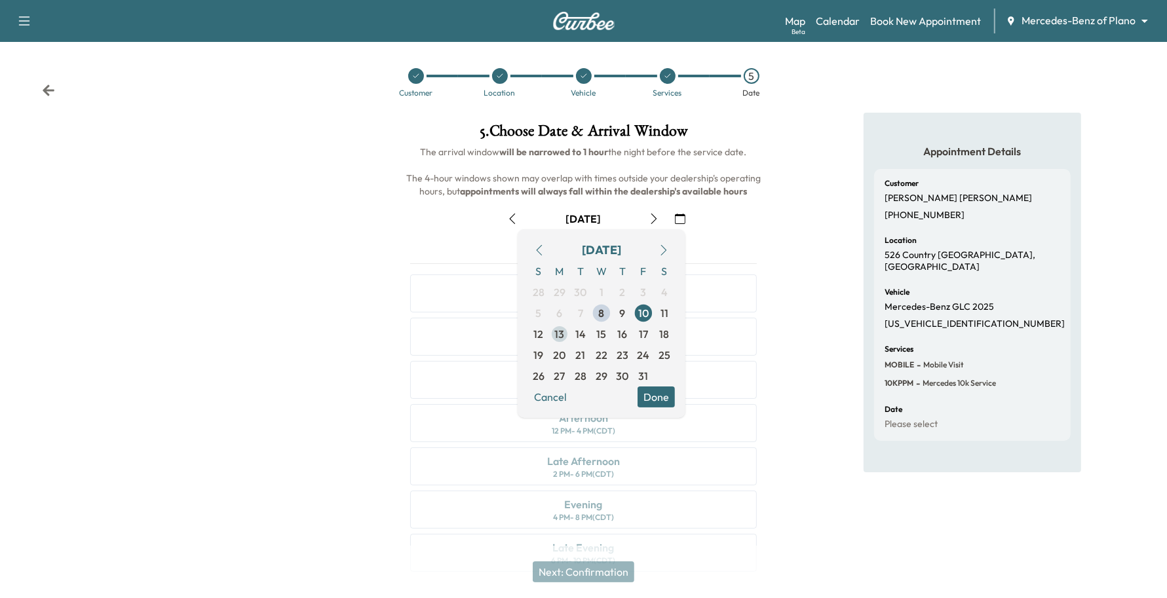
click at [559, 336] on span "13" at bounding box center [560, 334] width 10 height 16
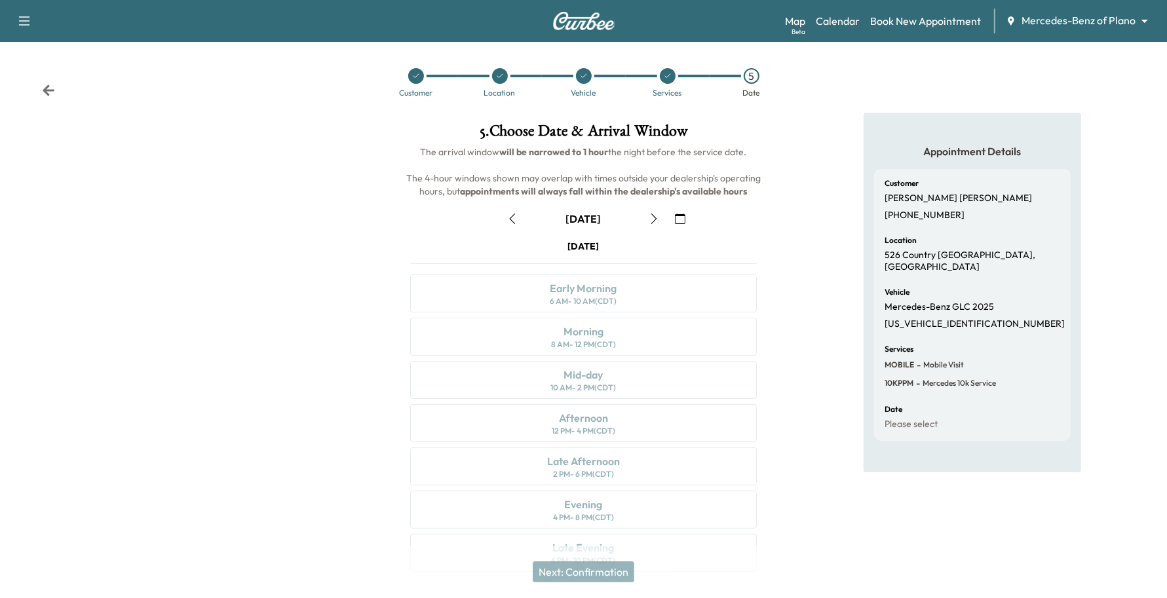
click at [656, 211] on button "button" at bounding box center [654, 218] width 22 height 21
drag, startPoint x: 500, startPoint y: 75, endPoint x: 336, endPoint y: 259, distance: 246.5
click at [337, 259] on div "Support Log Out Map Beta Calendar Book New Appointment Mercedes-Benz of Plano *…" at bounding box center [583, 315] width 1167 height 630
